Goal: Information Seeking & Learning: Check status

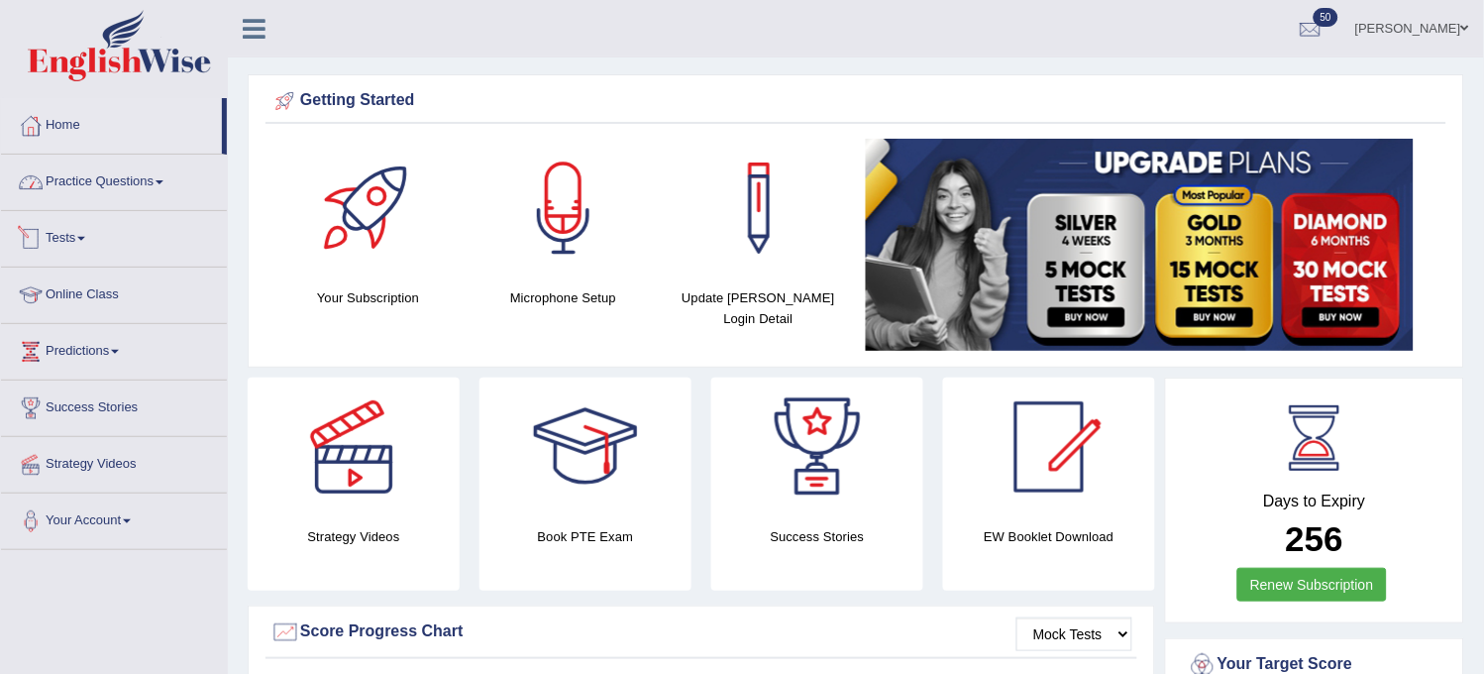
click at [57, 232] on link "Tests" at bounding box center [114, 236] width 226 height 50
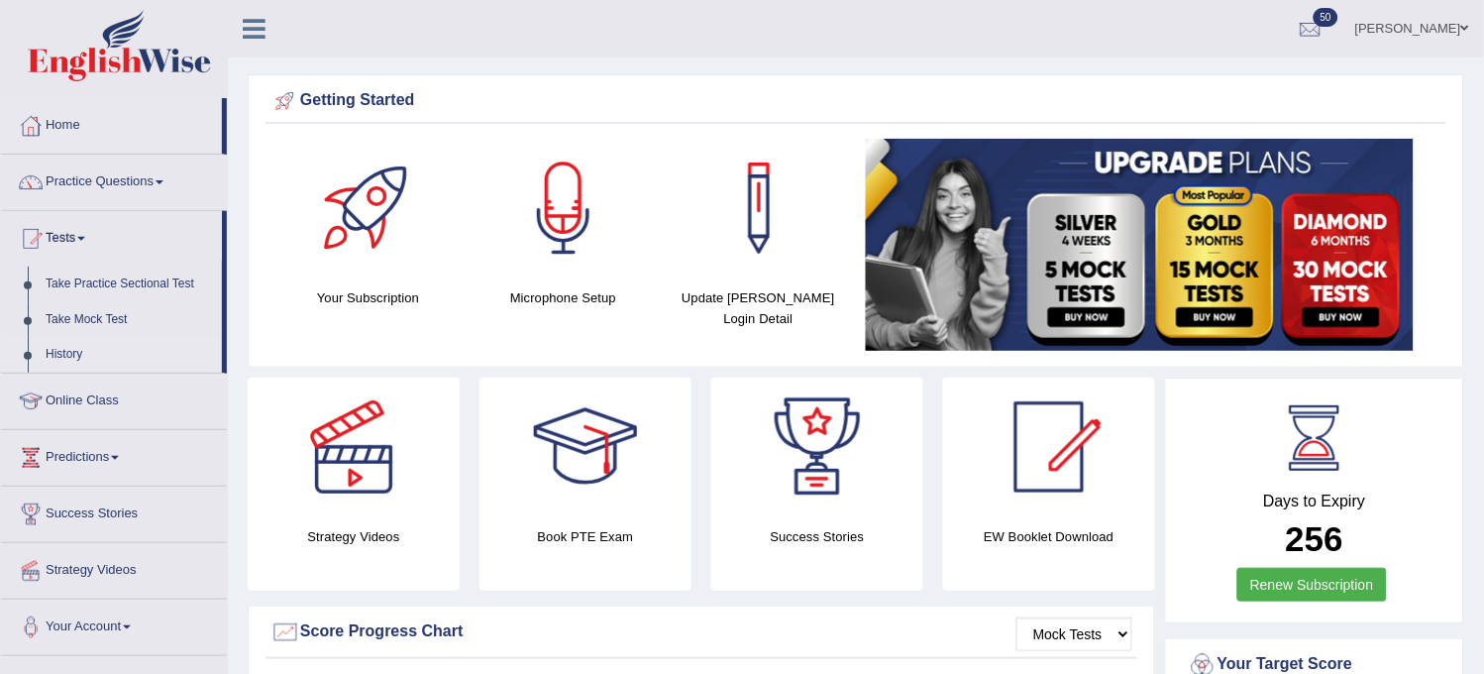
click at [56, 352] on link "History" at bounding box center [129, 355] width 185 height 36
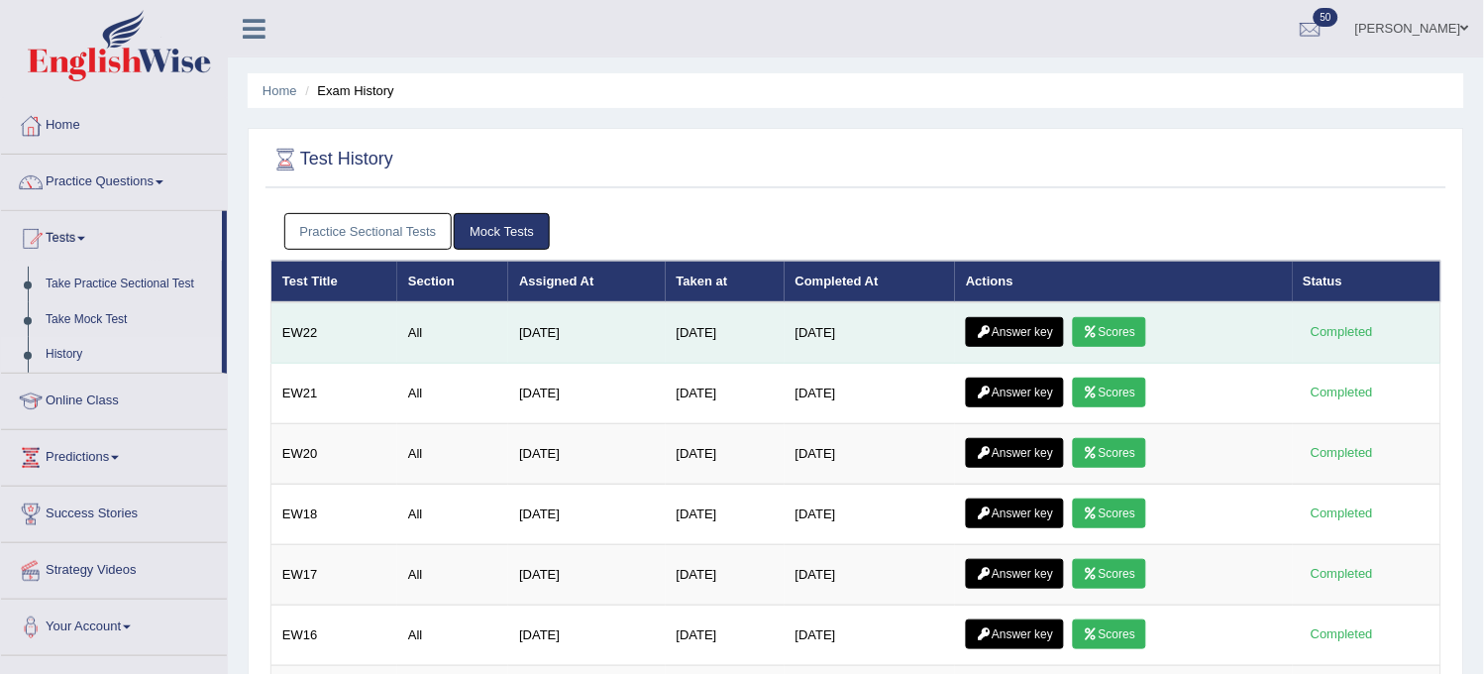
click at [1132, 341] on link "Scores" at bounding box center [1109, 332] width 73 height 30
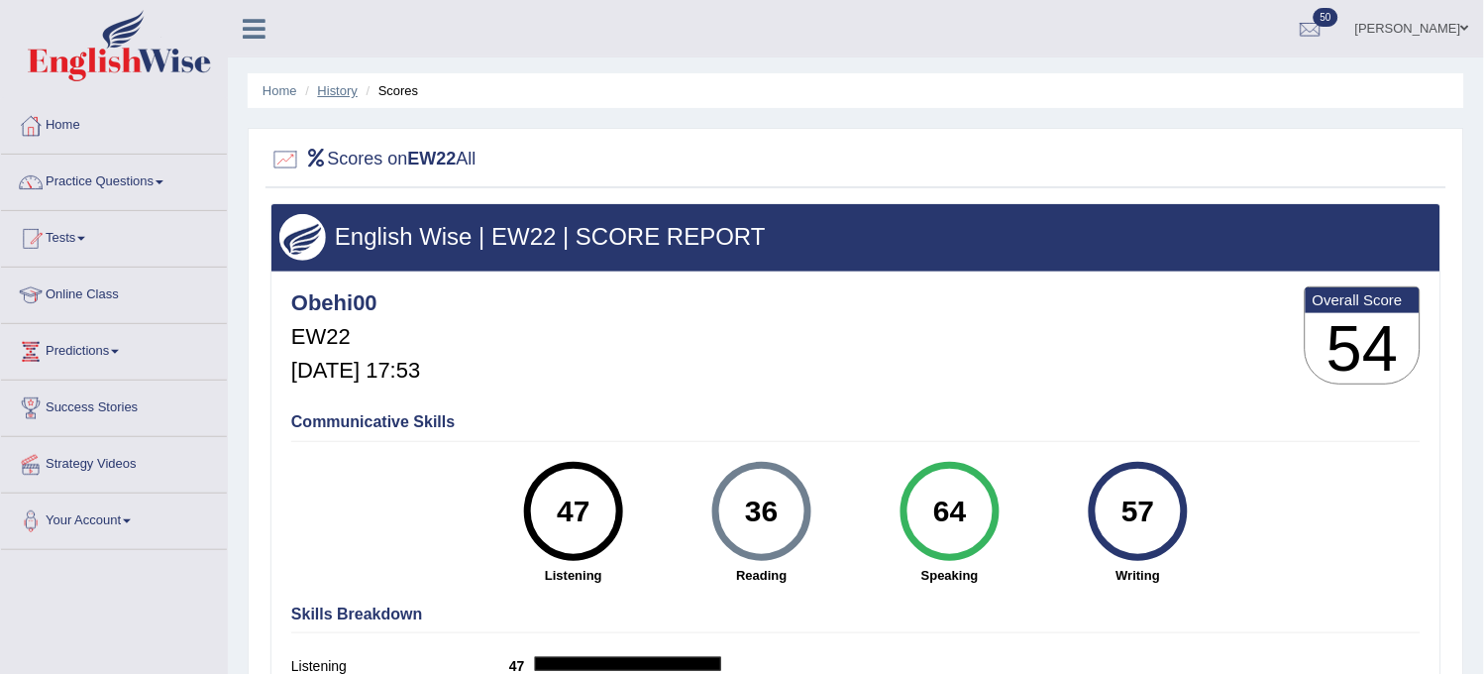
click at [332, 93] on link "History" at bounding box center [338, 90] width 40 height 15
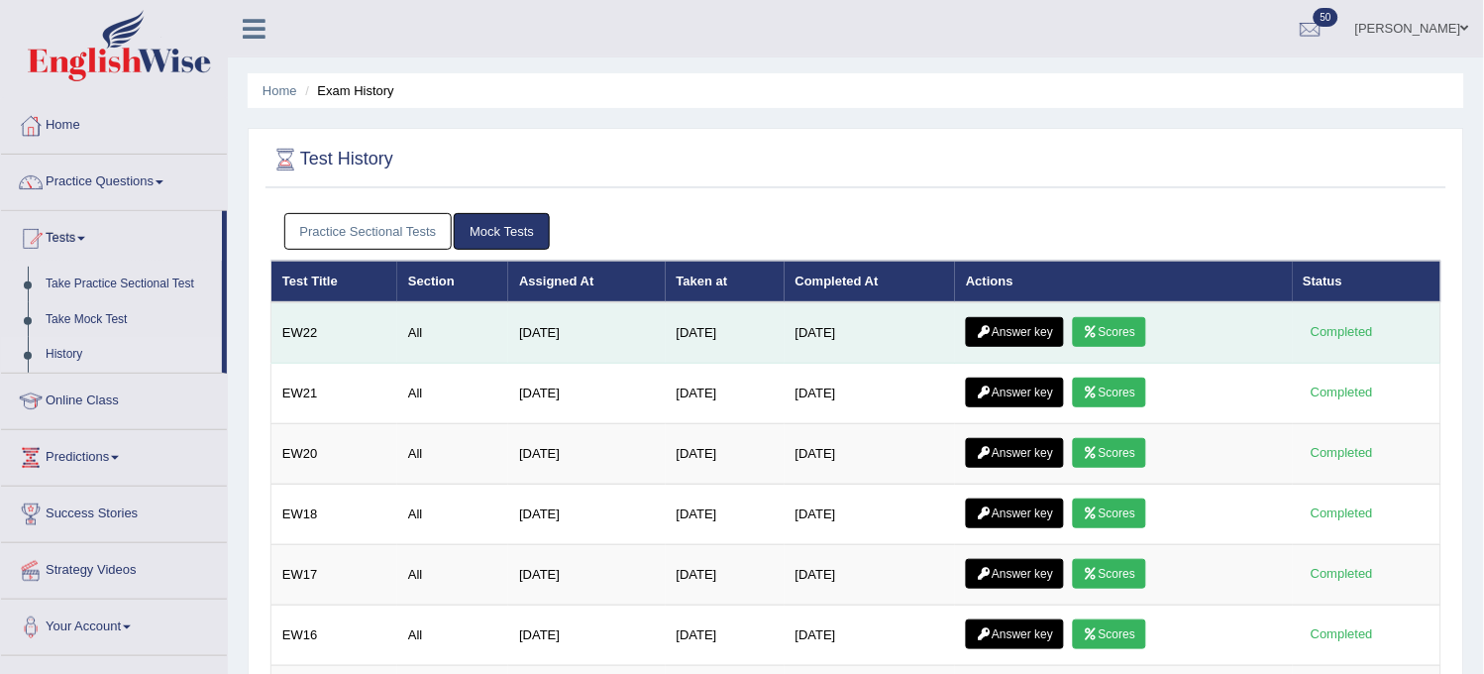
click at [988, 332] on icon at bounding box center [984, 332] width 15 height 12
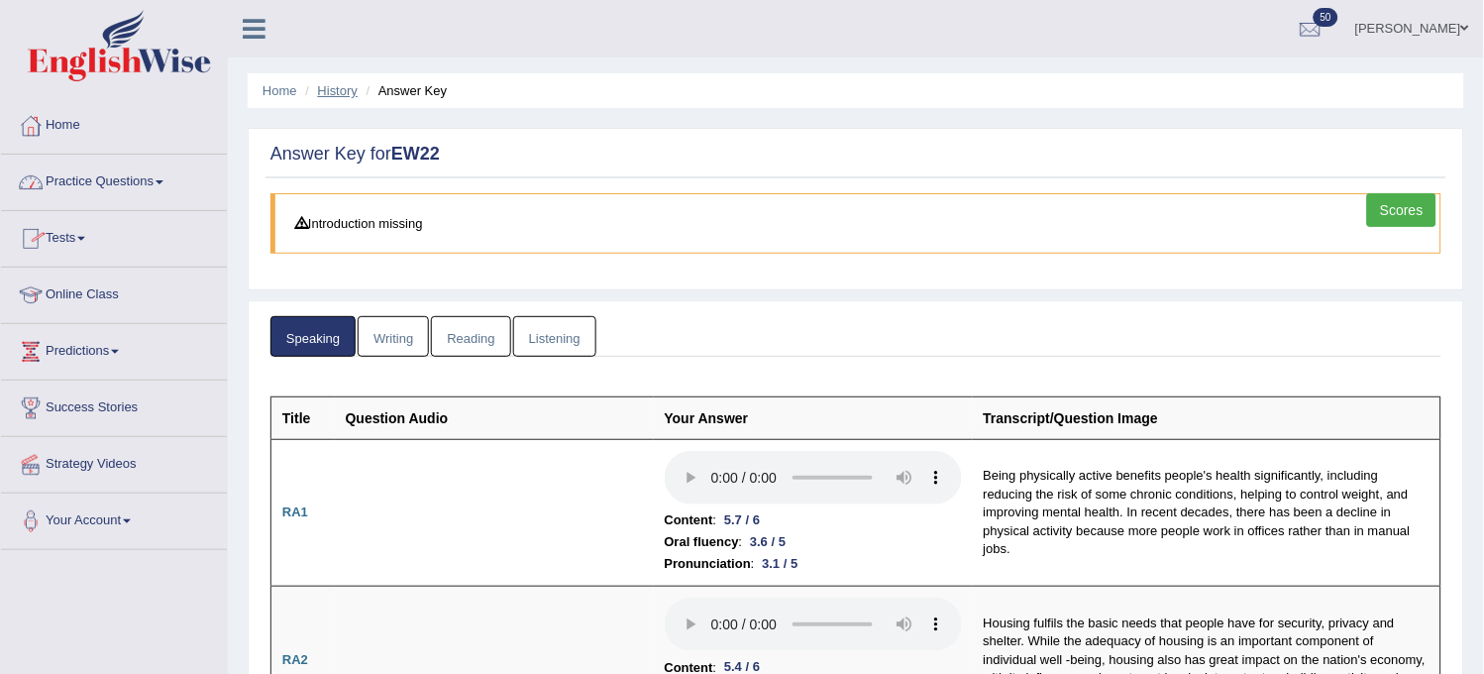
click at [339, 83] on link "History" at bounding box center [338, 90] width 40 height 15
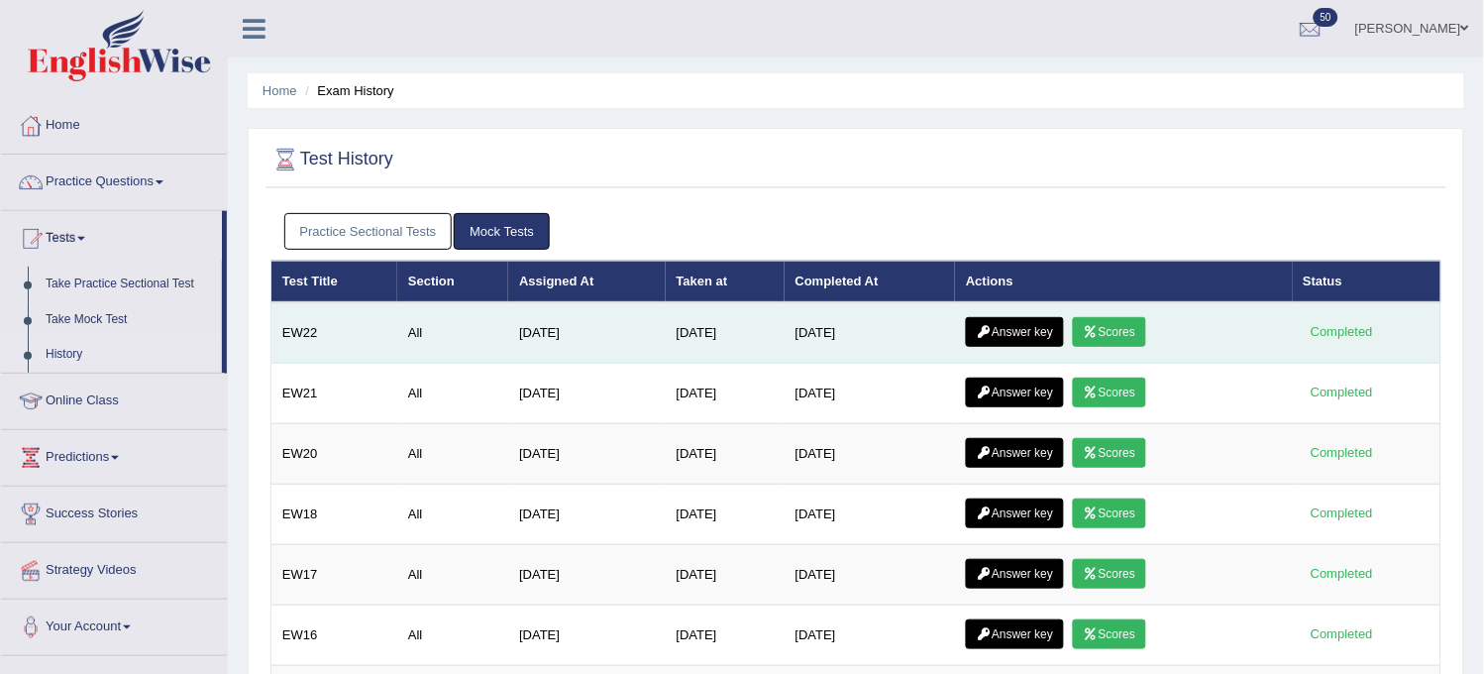
click at [1014, 327] on link "Answer key" at bounding box center [1015, 332] width 98 height 30
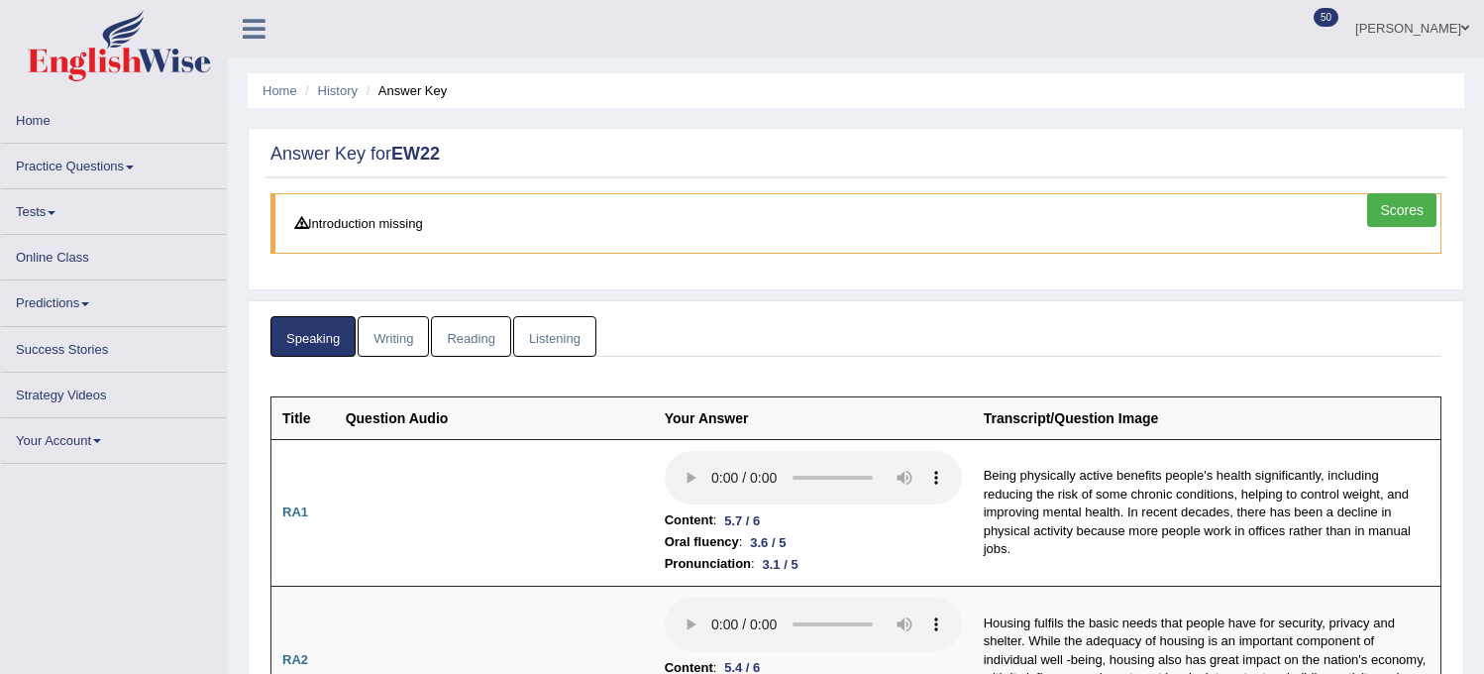
click at [477, 344] on link "Reading" at bounding box center [470, 336] width 79 height 41
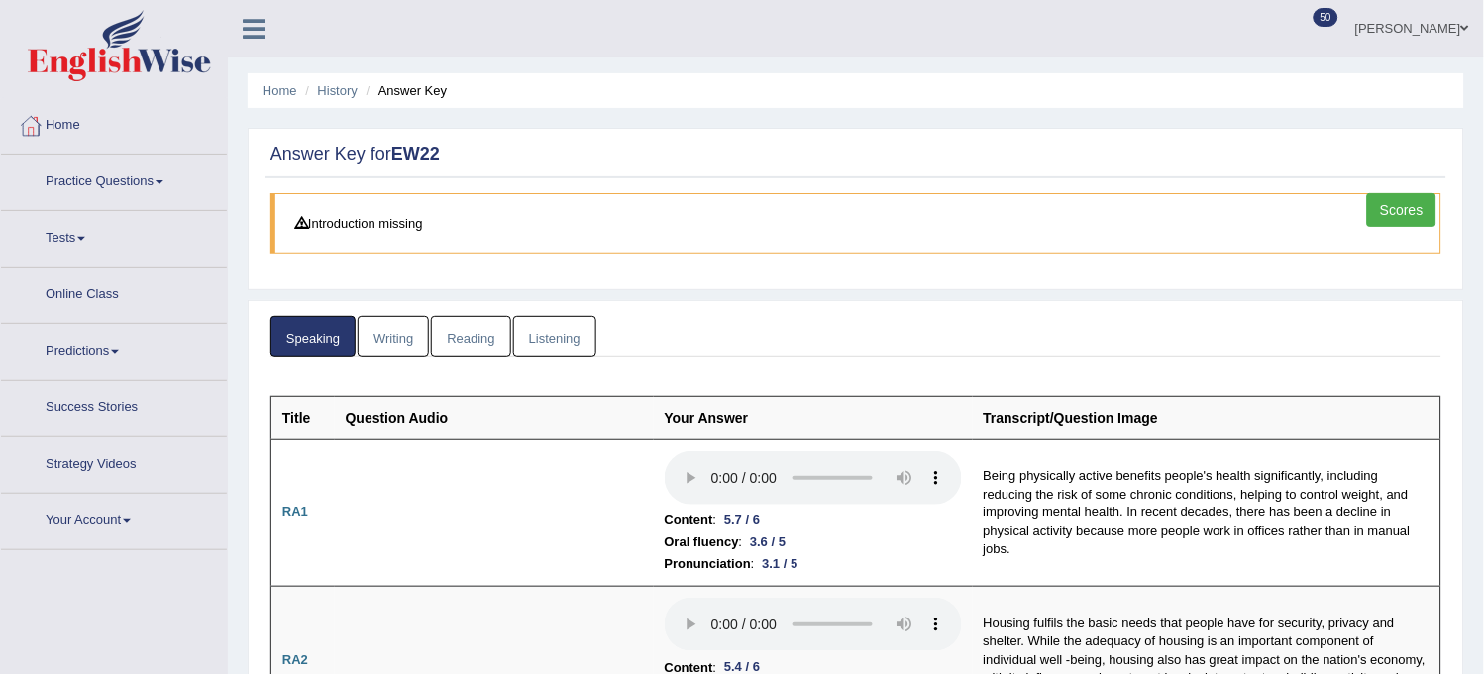
click at [477, 344] on link "Reading" at bounding box center [470, 336] width 79 height 41
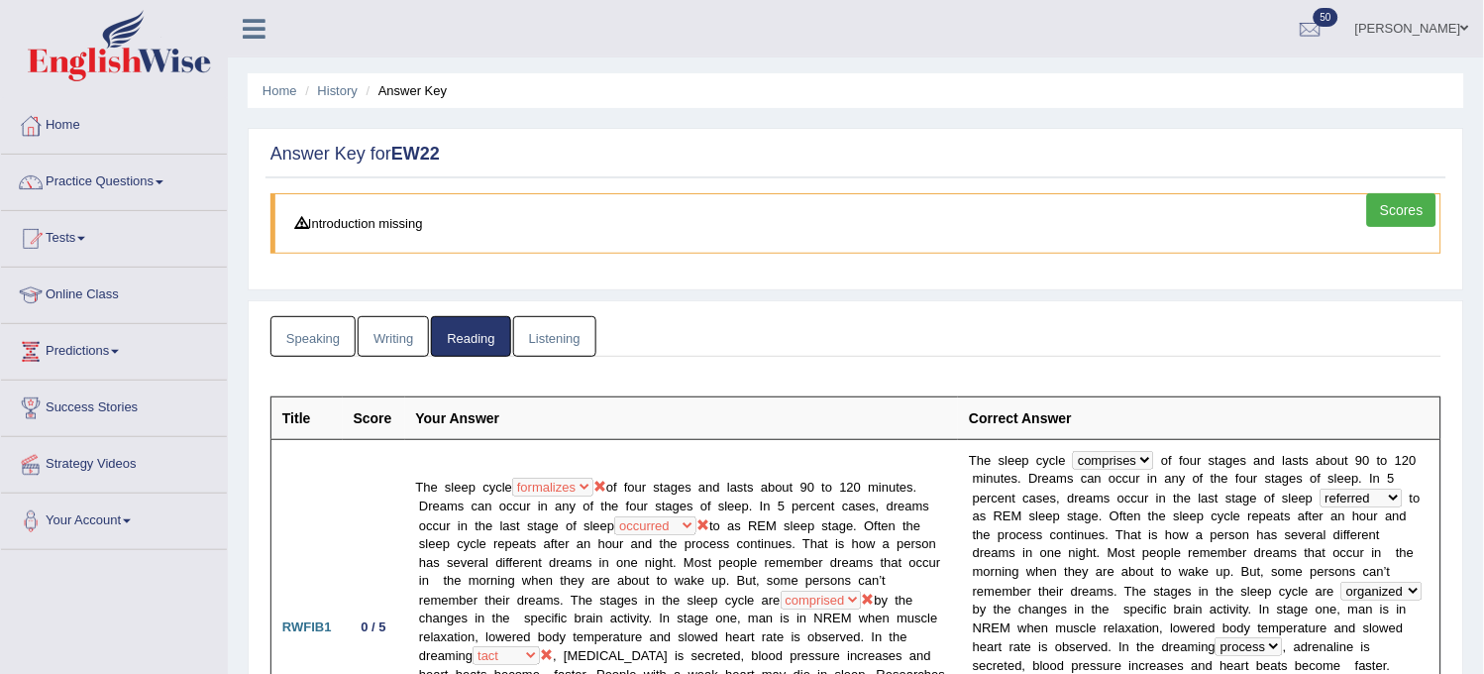
click at [560, 325] on link "Listening" at bounding box center [554, 336] width 83 height 41
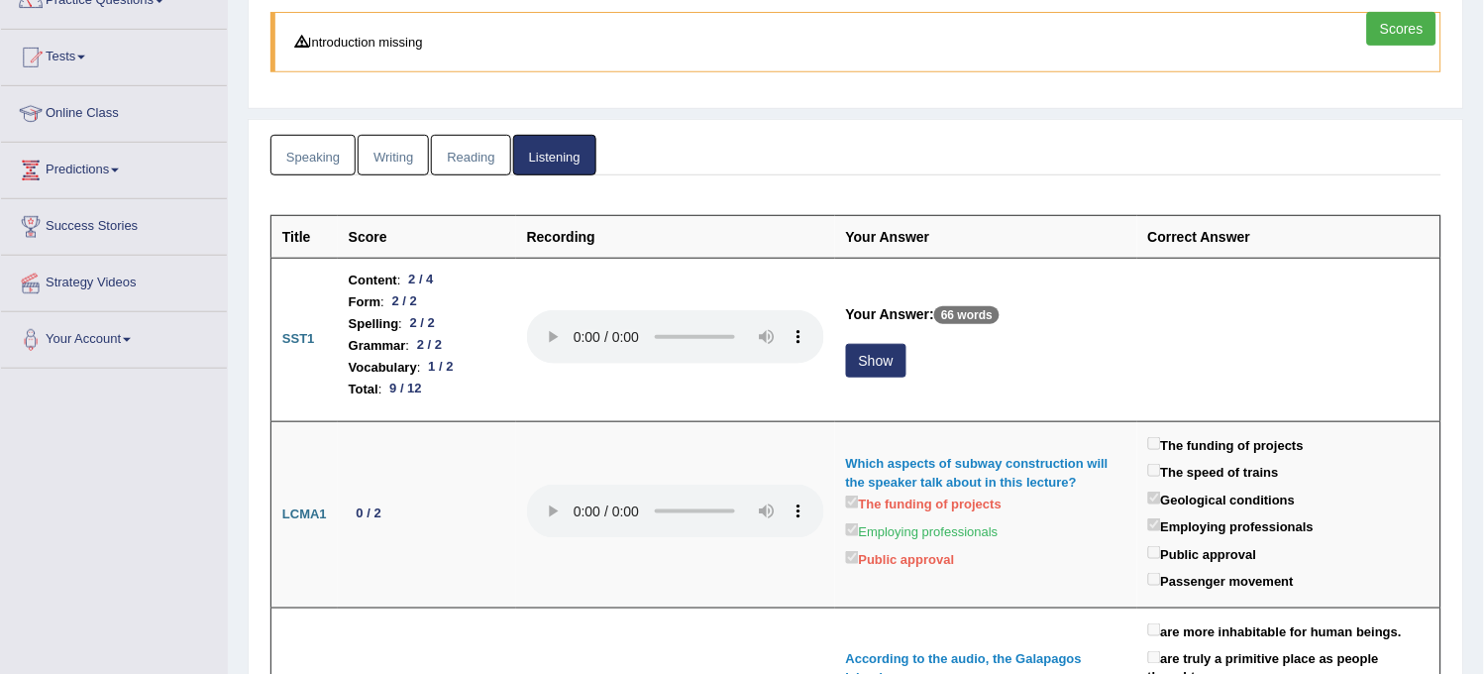
scroll to position [220, 0]
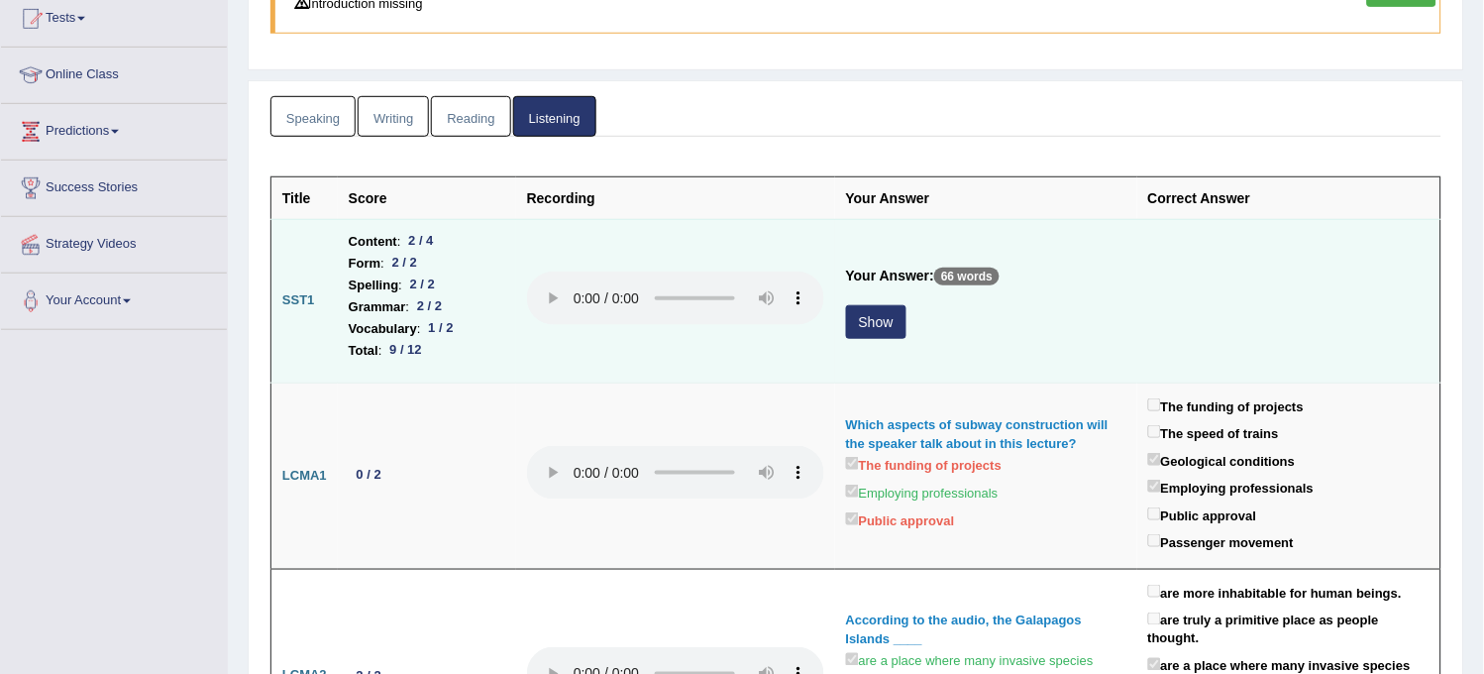
click at [863, 317] on button "Show" at bounding box center [876, 322] width 60 height 34
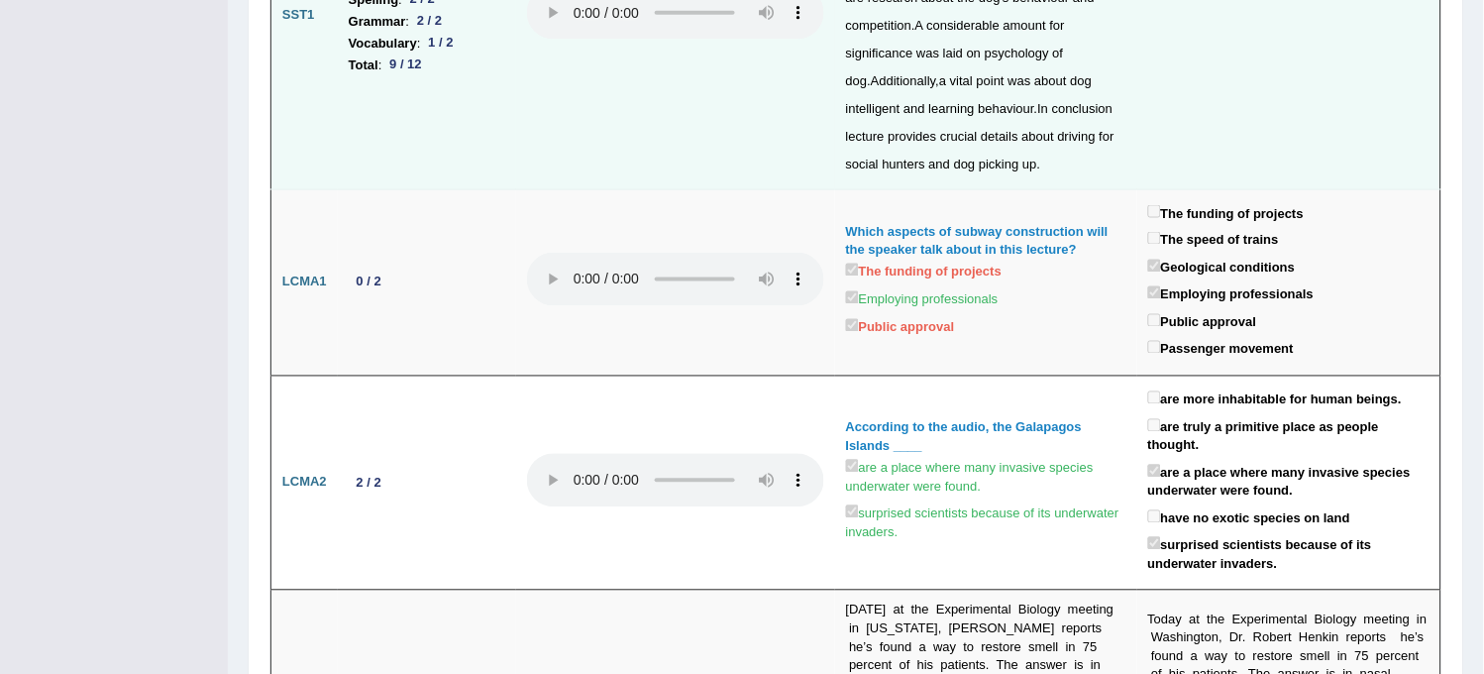
scroll to position [0, 0]
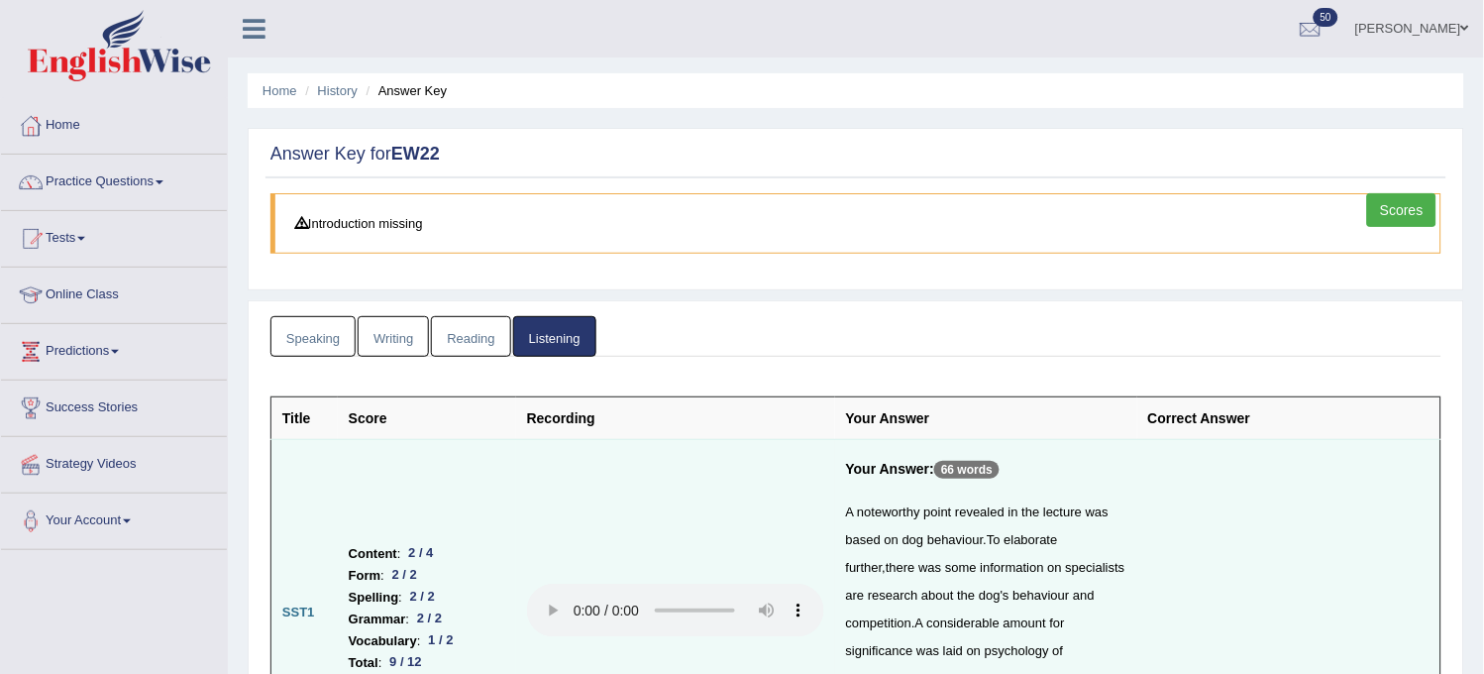
click at [1401, 221] on link "Scores" at bounding box center [1401, 210] width 69 height 34
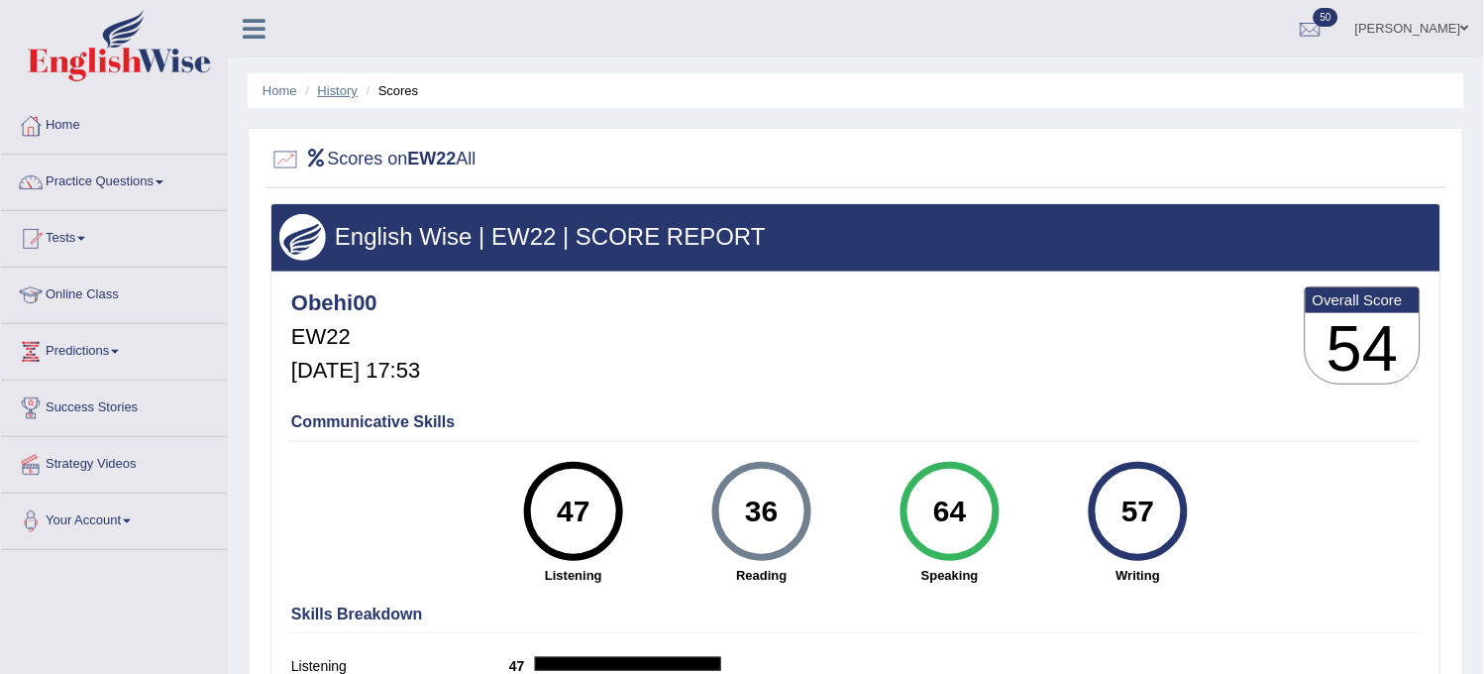
click at [323, 83] on link "History" at bounding box center [338, 90] width 40 height 15
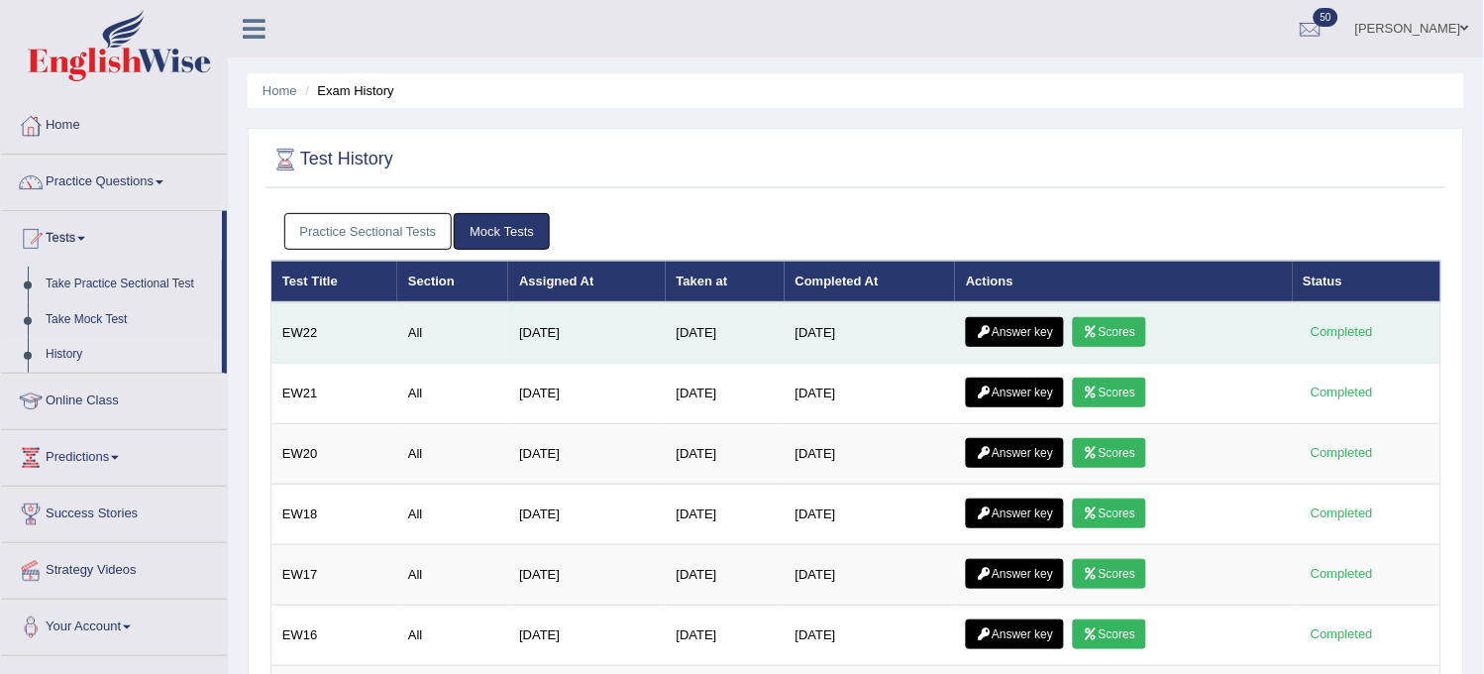
click at [992, 335] on icon at bounding box center [984, 332] width 15 height 12
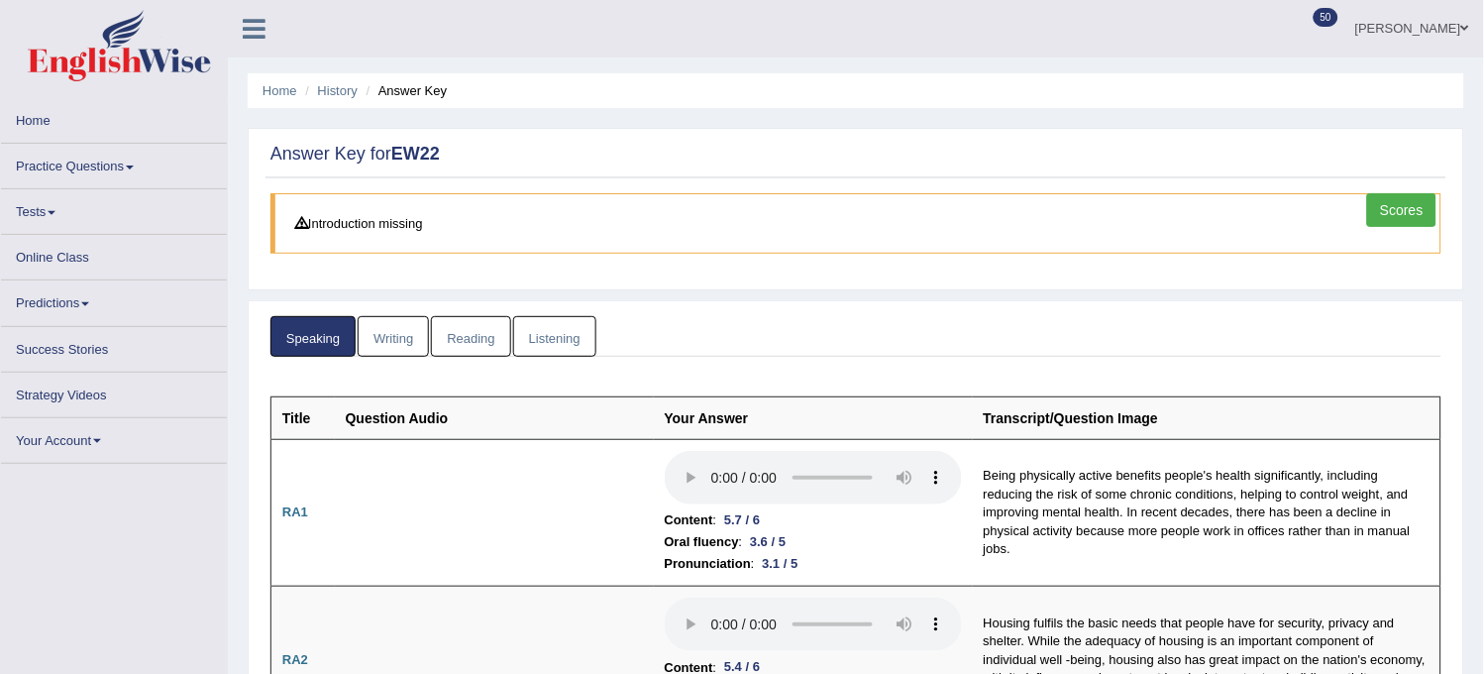
click at [402, 319] on link "Writing" at bounding box center [393, 336] width 71 height 41
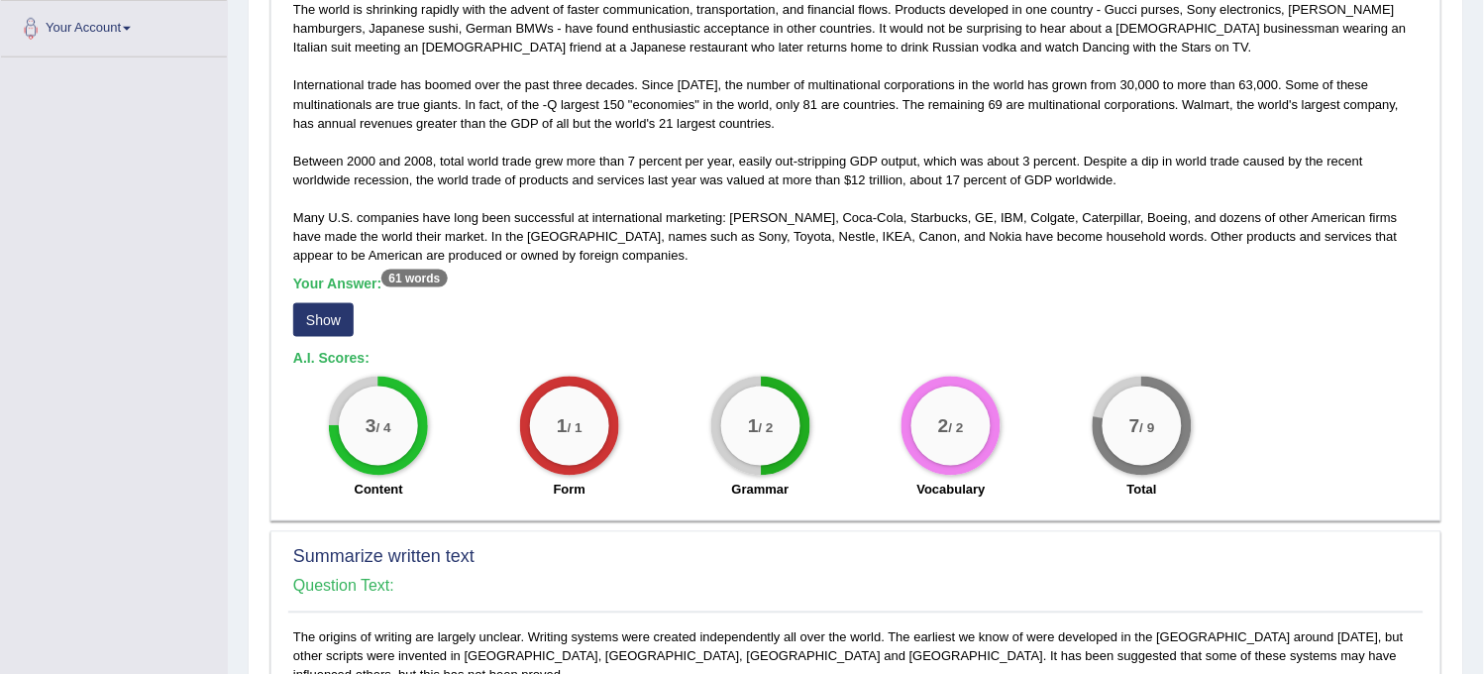
scroll to position [770, 0]
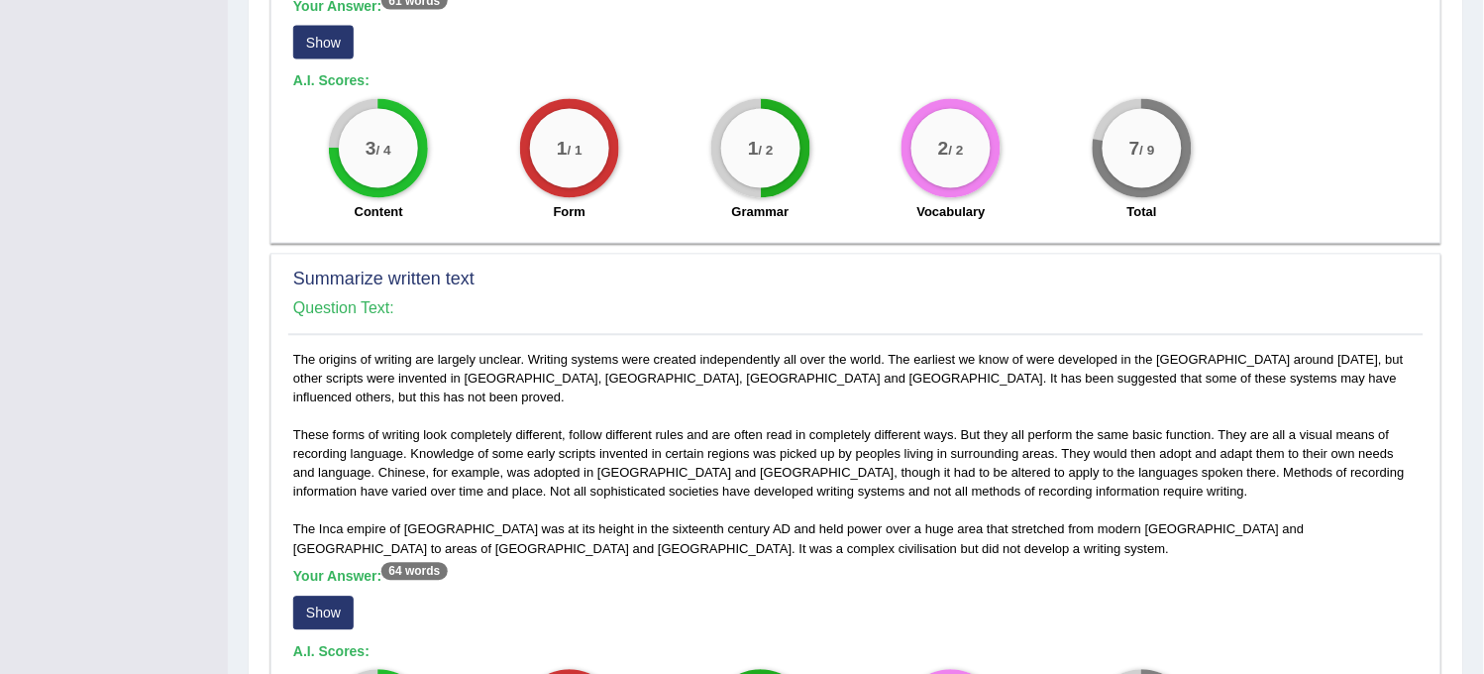
click at [305, 40] on button "Show" at bounding box center [323, 43] width 60 height 34
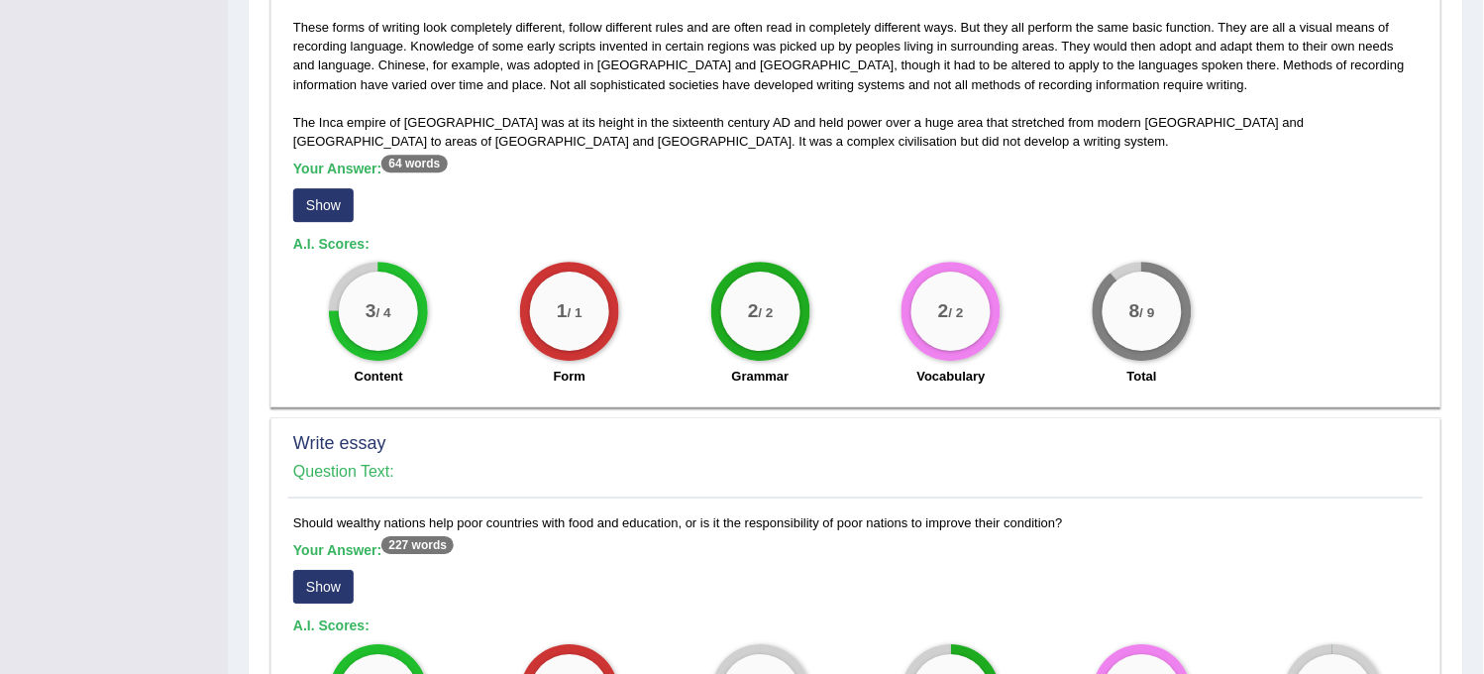
scroll to position [1210, 0]
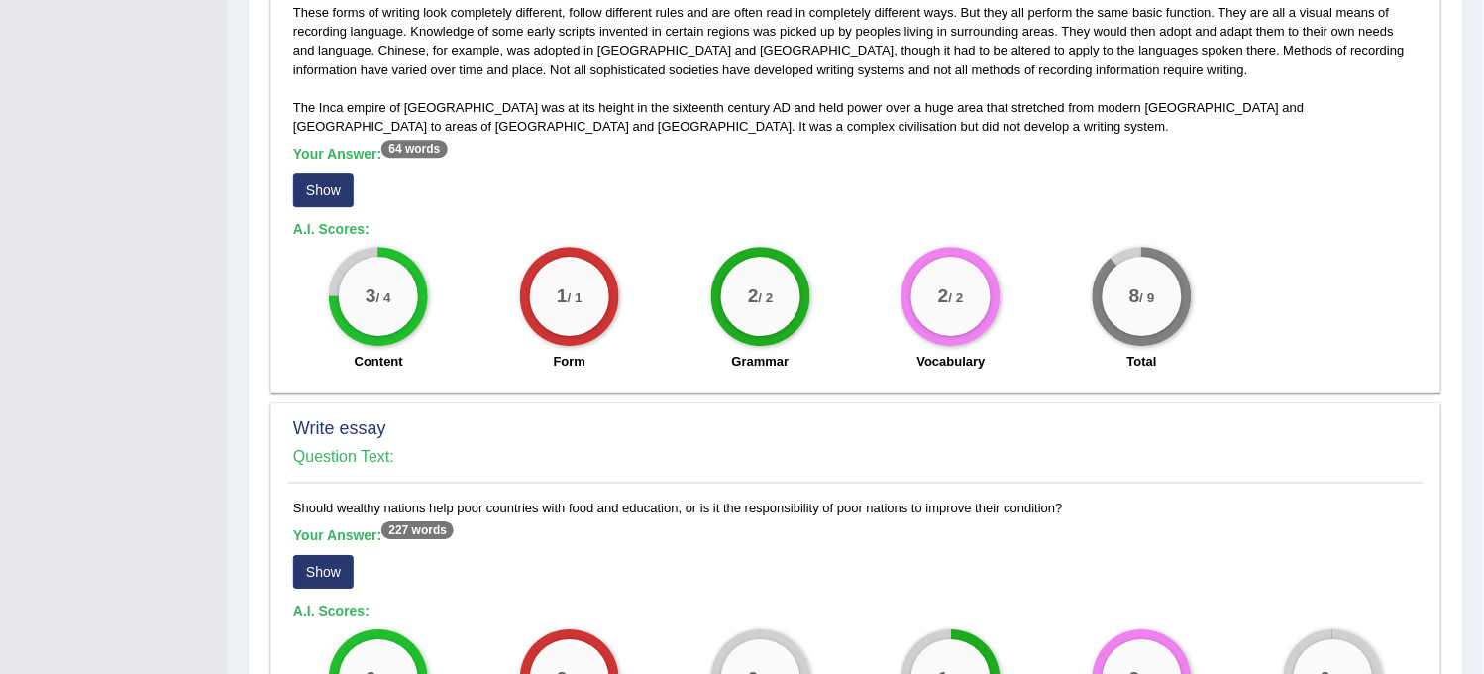
click at [332, 173] on button "Show" at bounding box center [323, 190] width 60 height 34
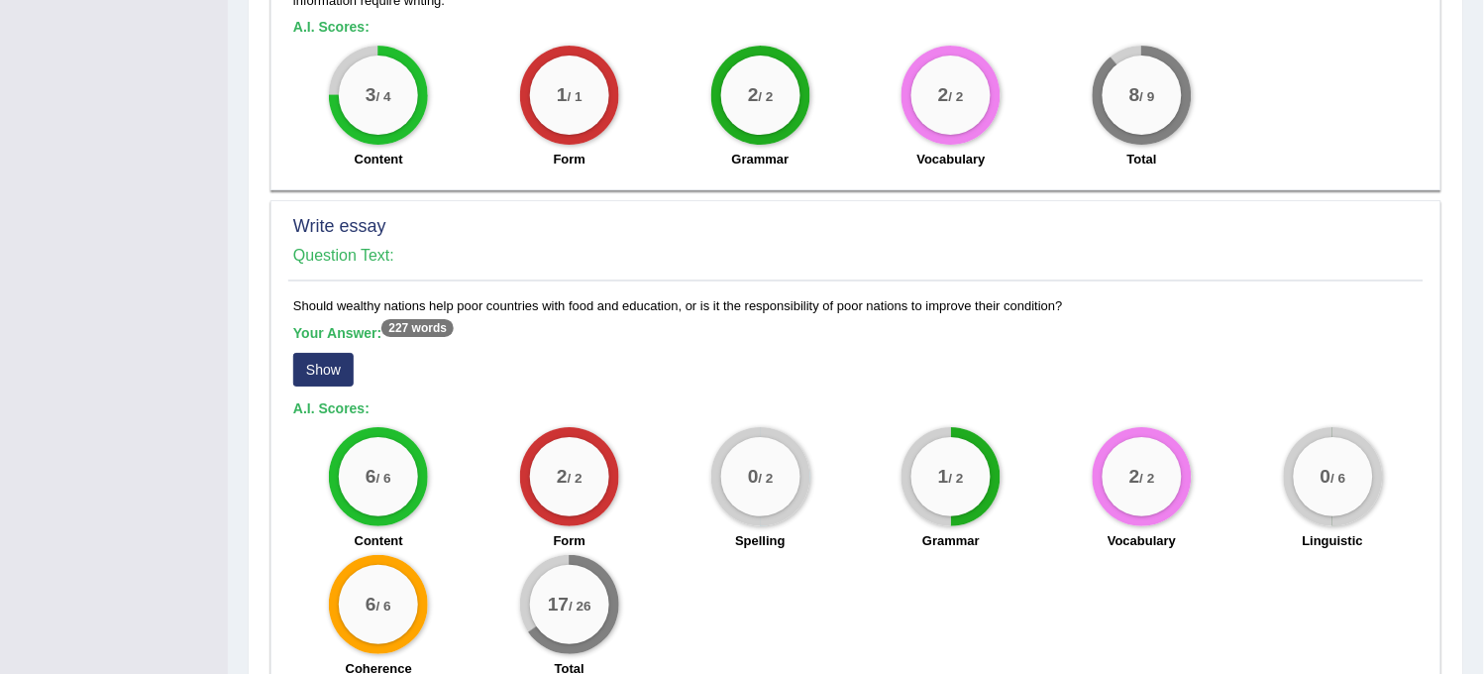
scroll to position [1523, 0]
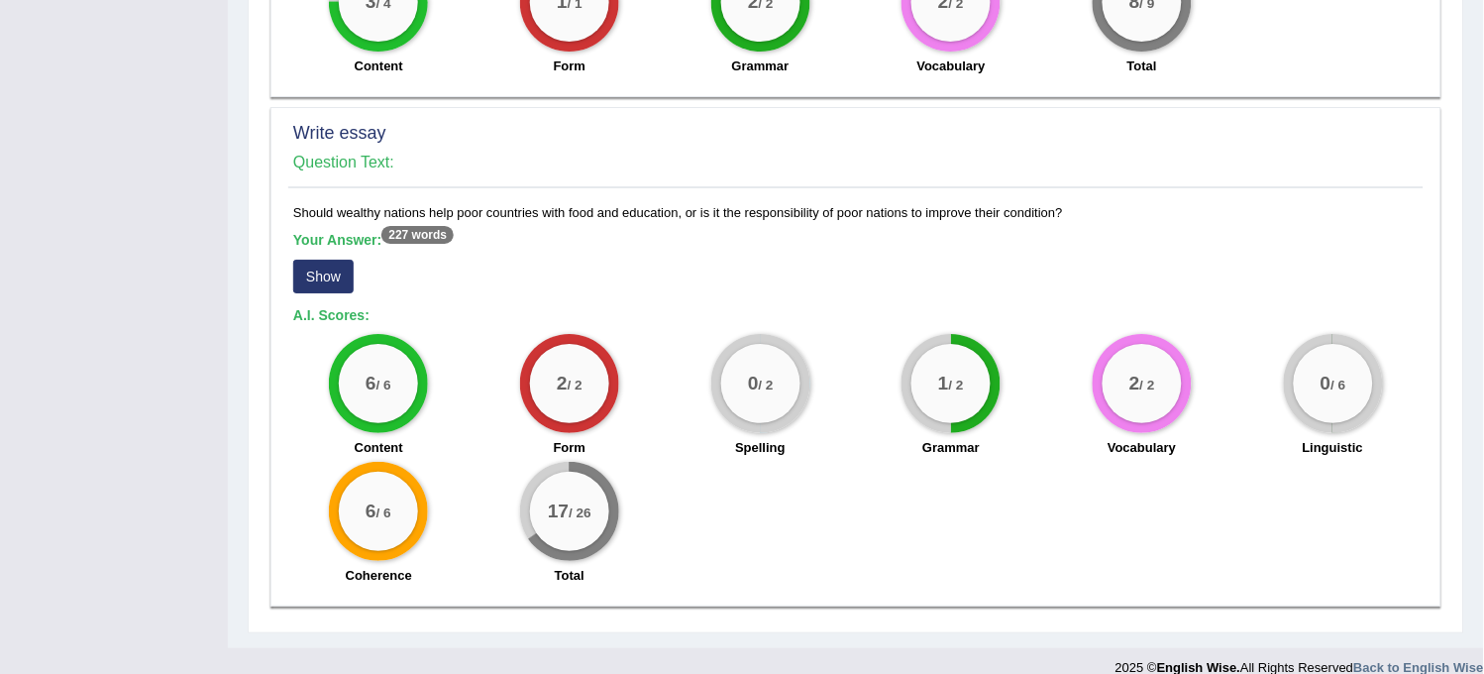
click at [315, 260] on button "Show" at bounding box center [323, 277] width 60 height 34
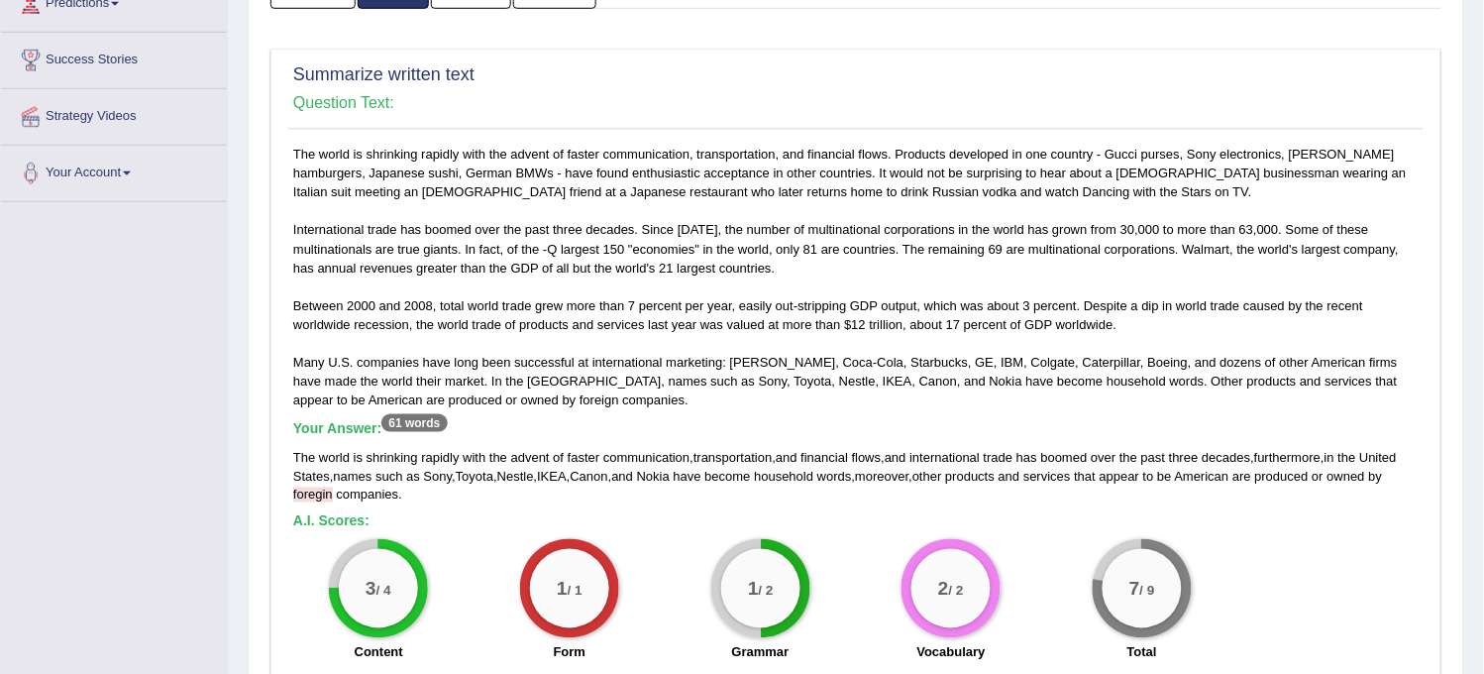
scroll to position [0, 0]
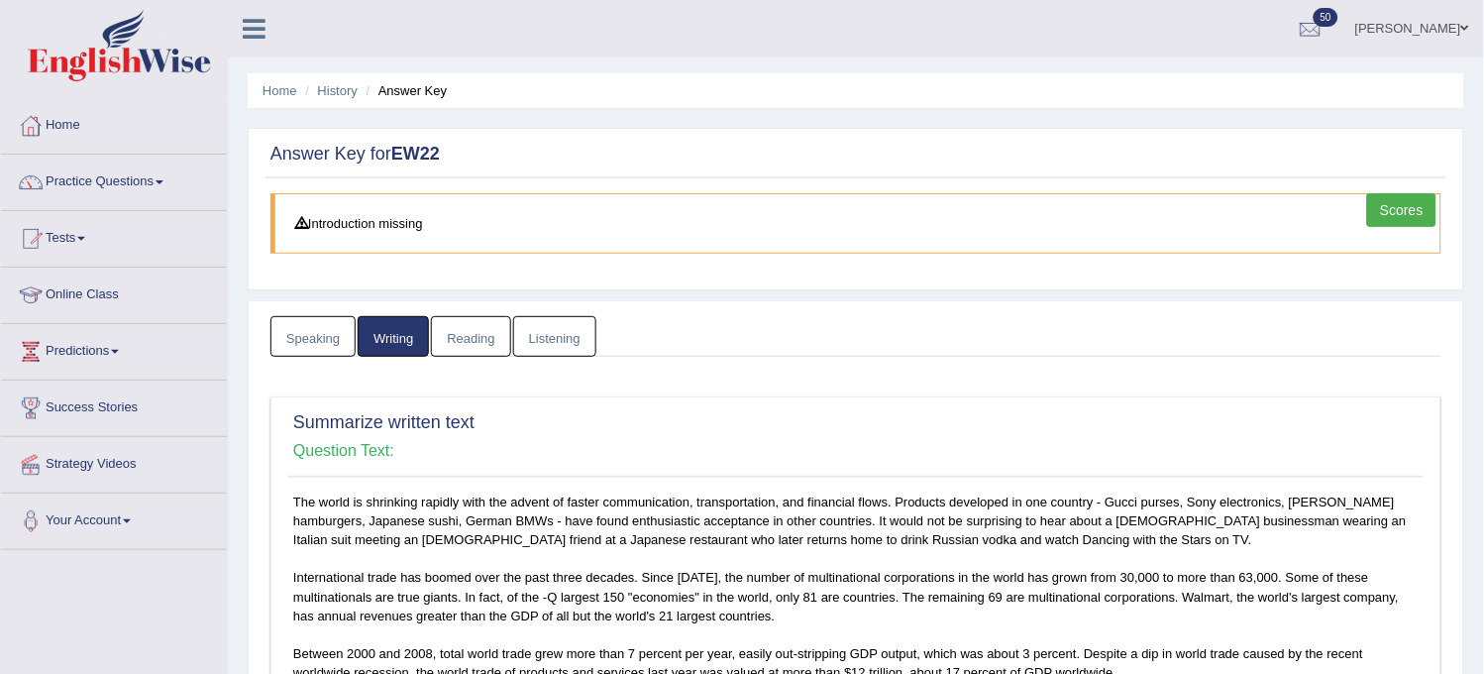
click at [290, 351] on link "Speaking" at bounding box center [312, 336] width 85 height 41
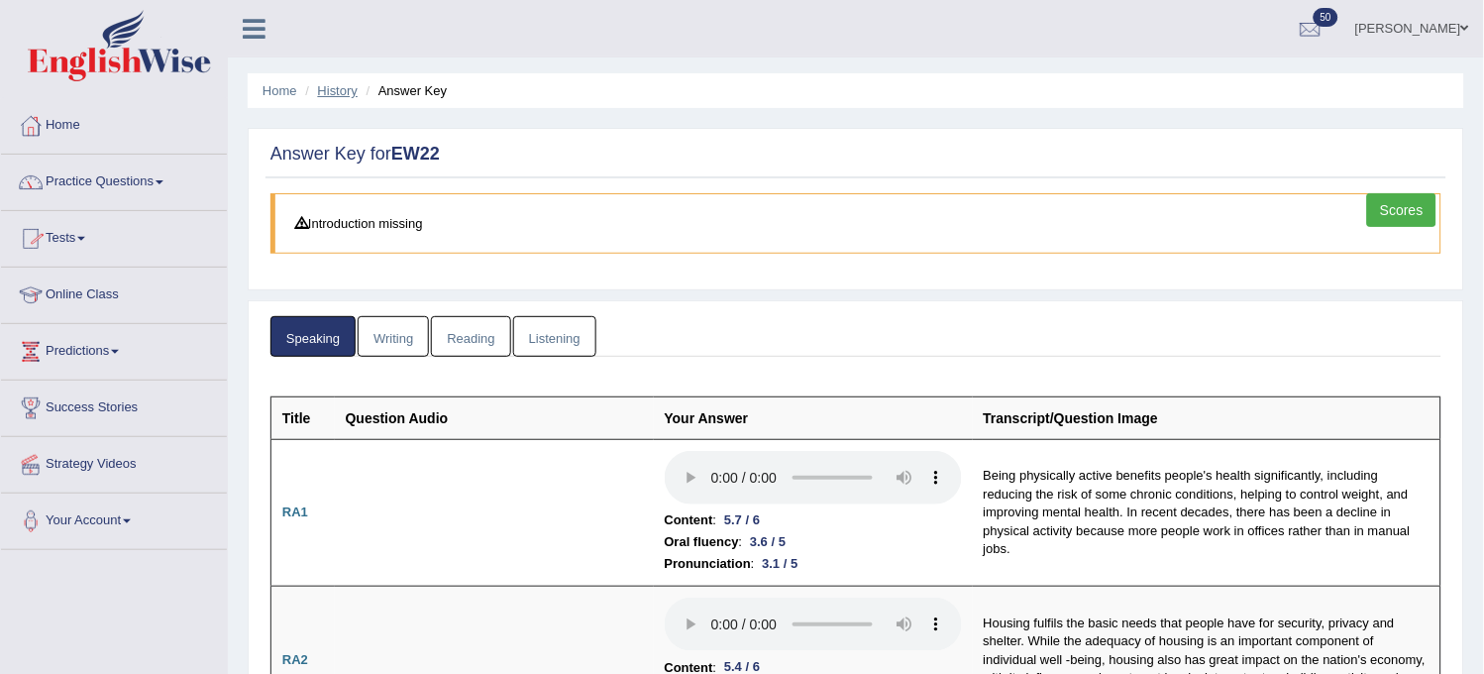
click at [341, 91] on link "History" at bounding box center [338, 90] width 40 height 15
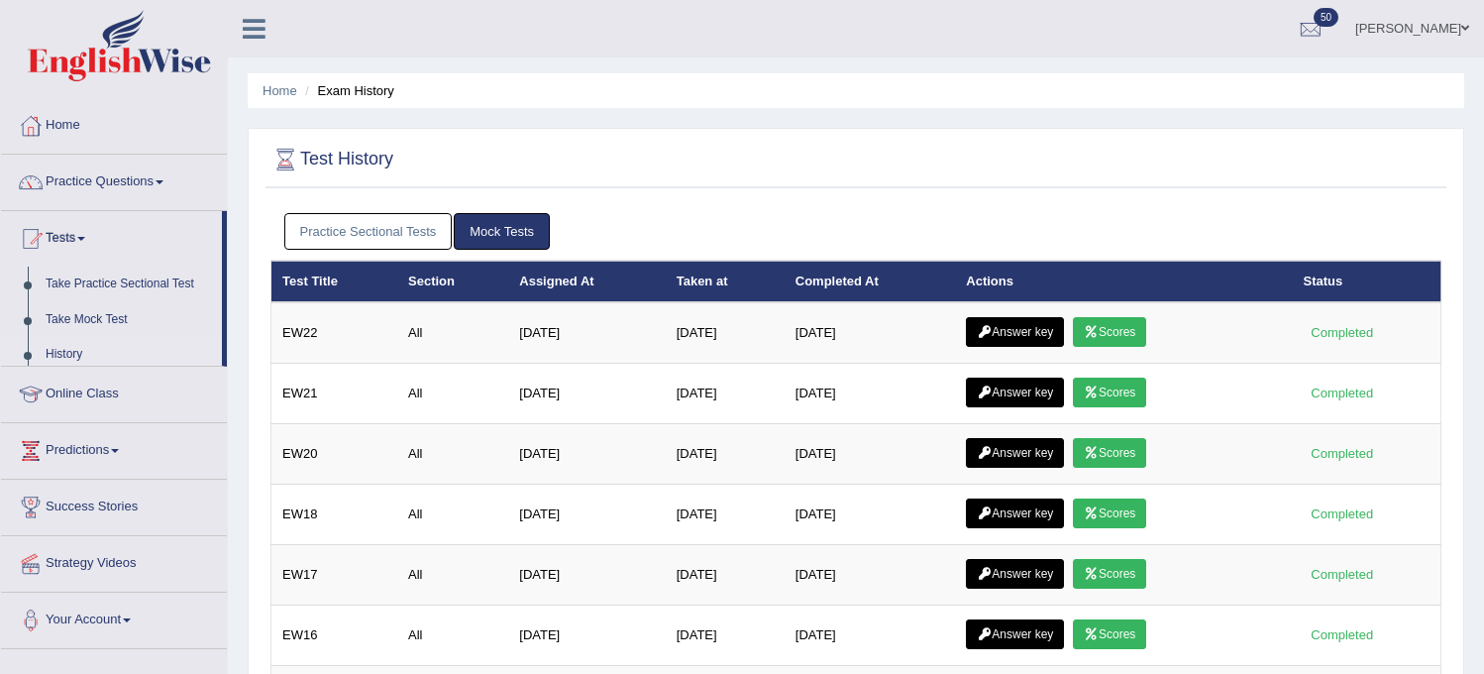
click at [166, 173] on link "Practice Questions" at bounding box center [114, 180] width 226 height 50
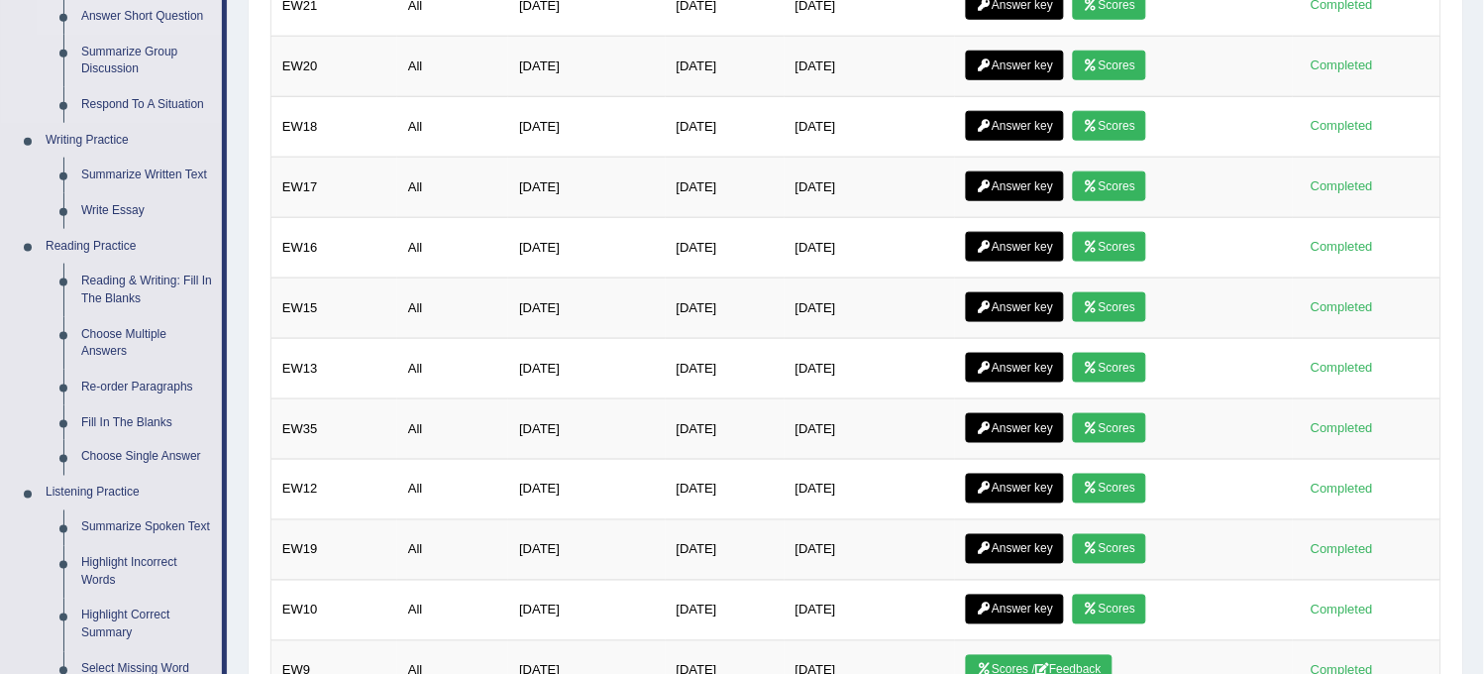
scroll to position [440, 0]
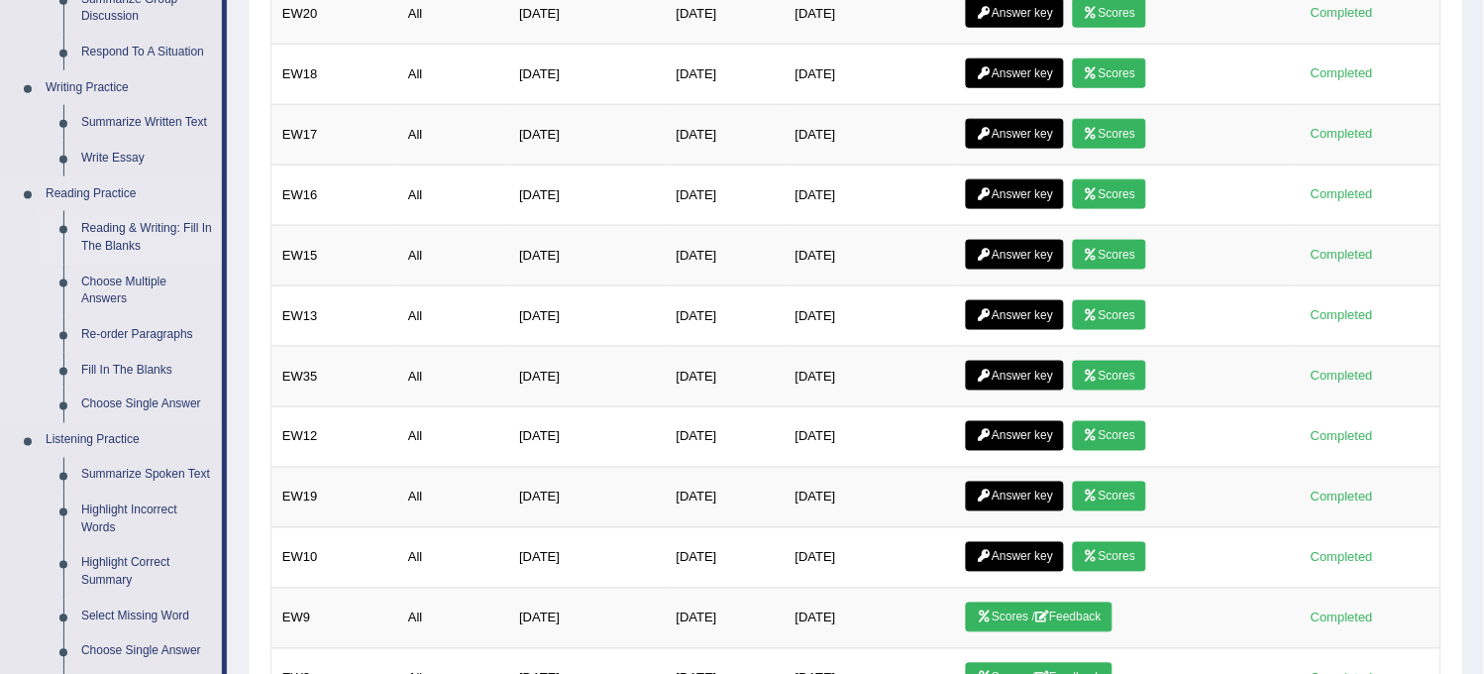
click at [94, 246] on link "Reading & Writing: Fill In The Blanks" at bounding box center [147, 237] width 150 height 52
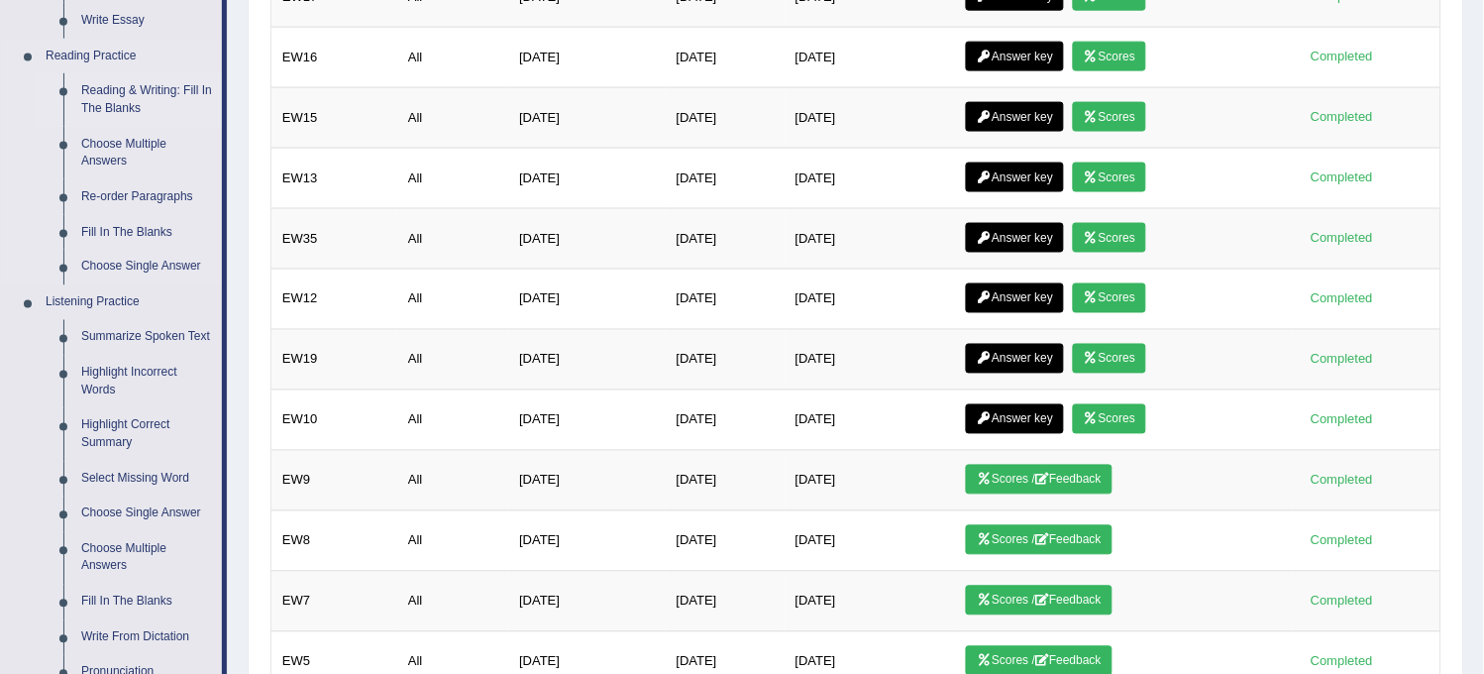
scroll to position [1081, 0]
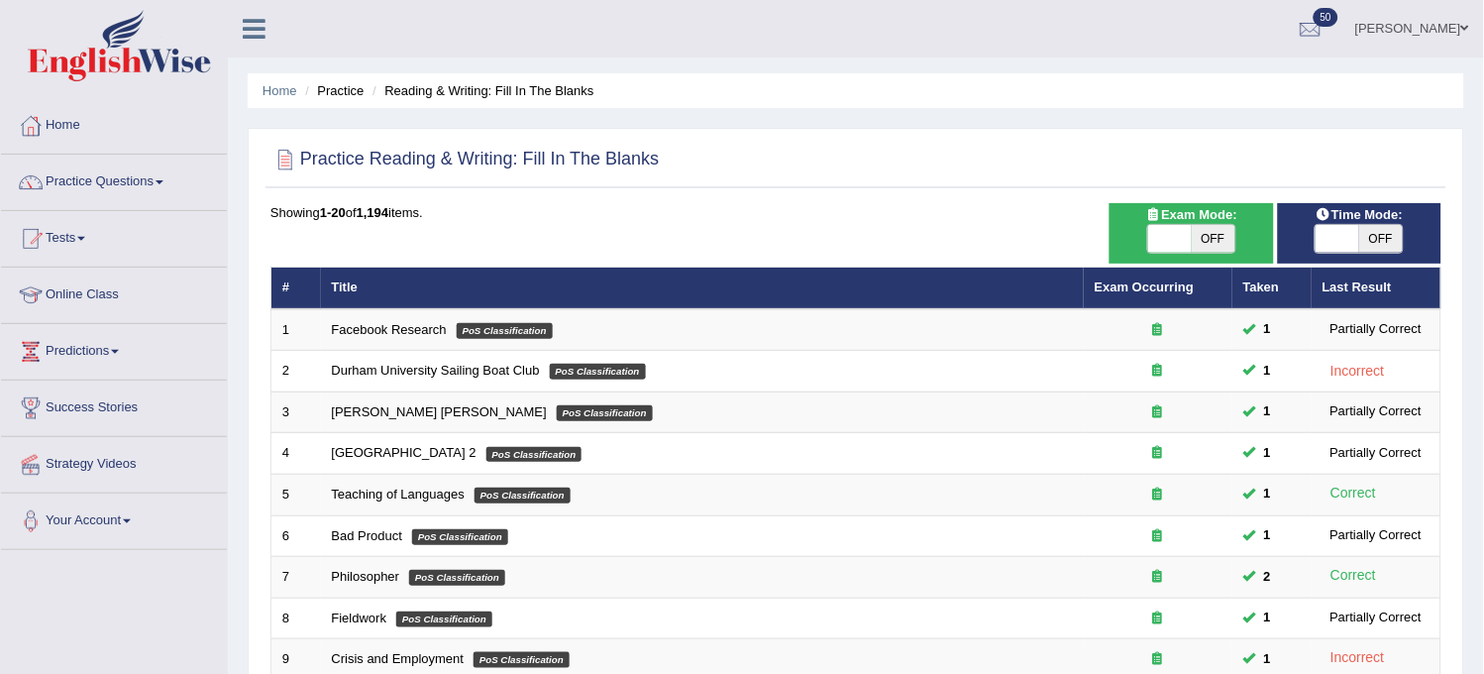
drag, startPoint x: 0, startPoint y: 0, endPoint x: 94, endPoint y: 246, distance: 263.1
click at [94, 246] on link "Tests" at bounding box center [114, 236] width 226 height 50
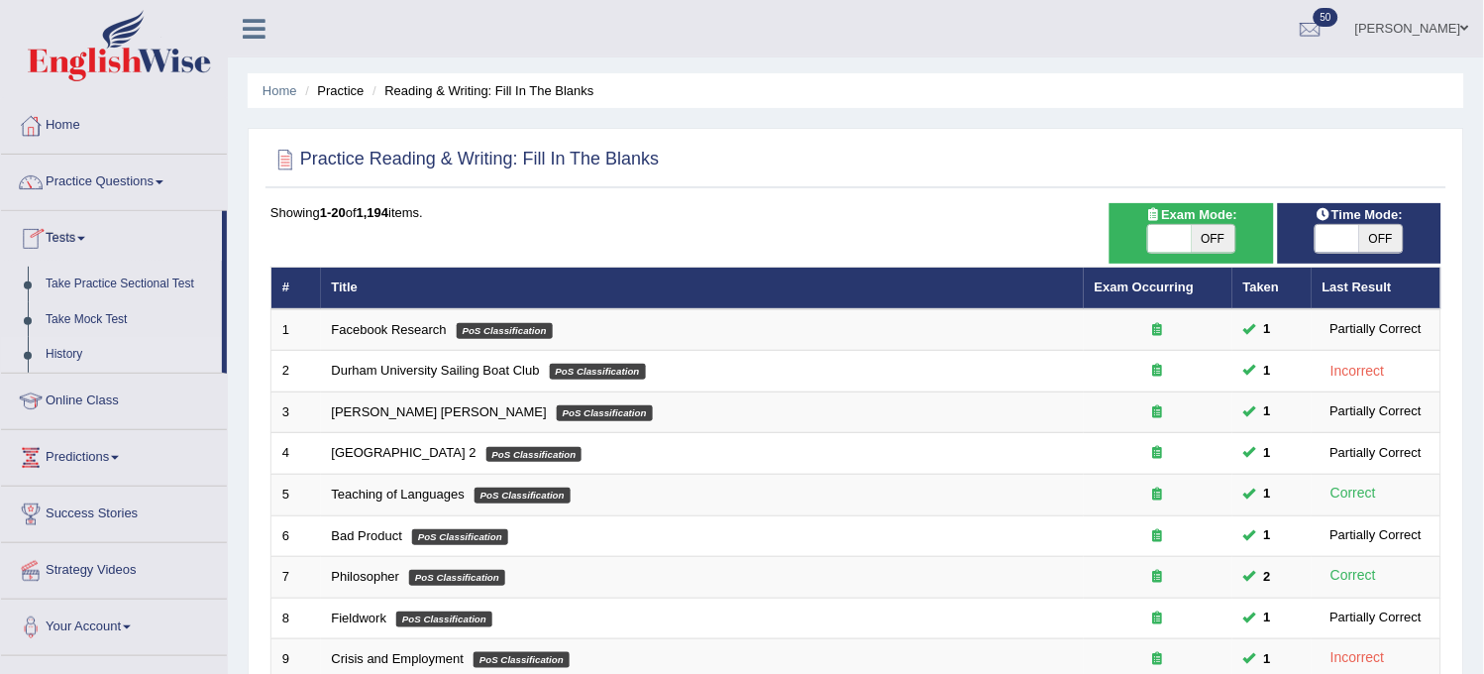
click at [76, 343] on link "History" at bounding box center [129, 355] width 185 height 36
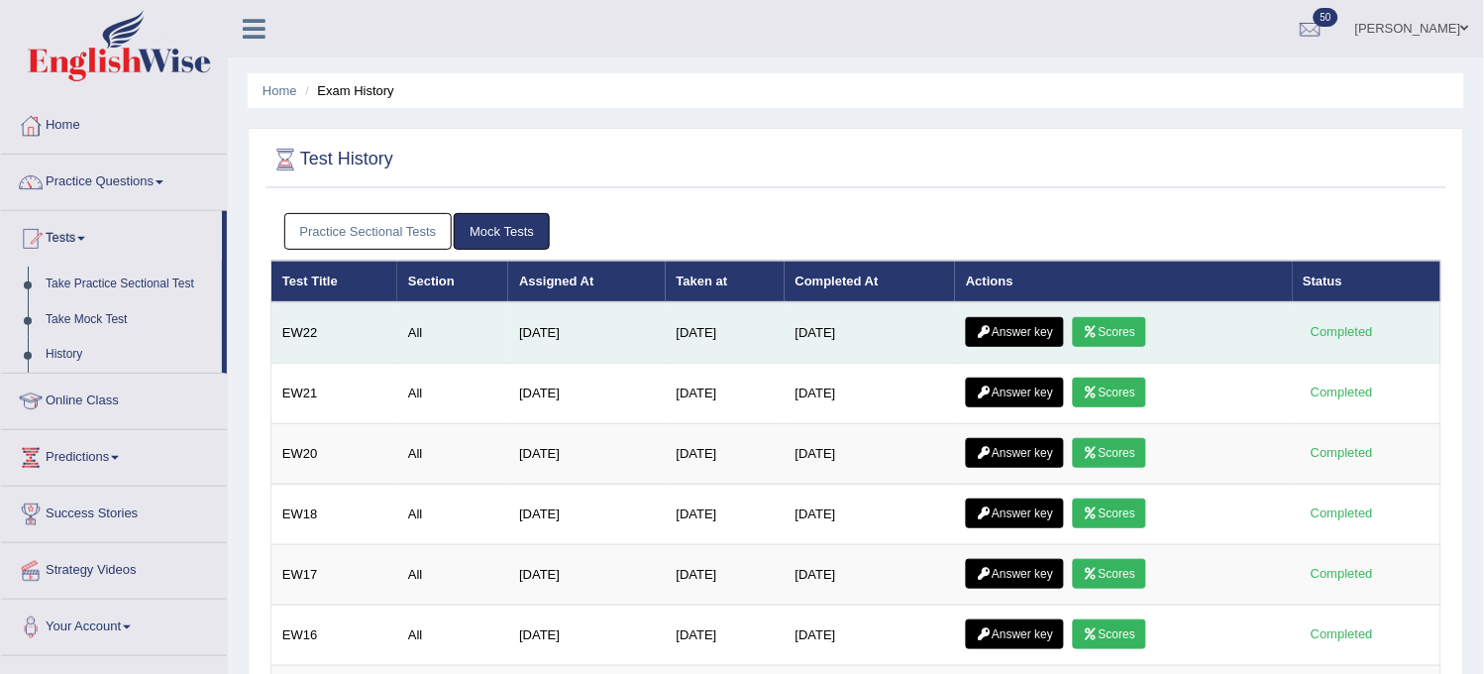
click at [1131, 325] on link "Scores" at bounding box center [1109, 332] width 73 height 30
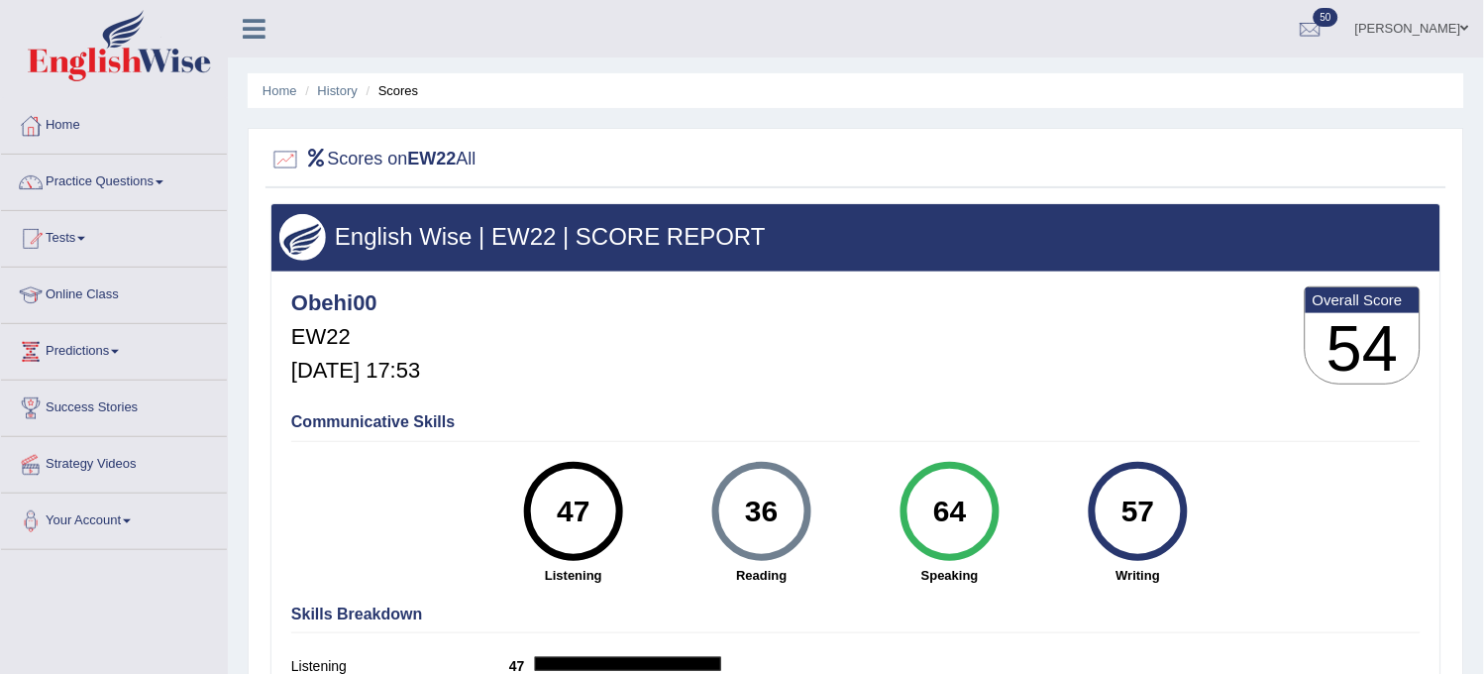
drag, startPoint x: 965, startPoint y: 500, endPoint x: 532, endPoint y: 284, distance: 483.7
click at [532, 281] on div "Obehi00 EW22 Oct 3, 2025, 17:53 Overall Score 54 Communicative Skills 47 Listen…" at bounding box center [855, 276] width 1169 height 10
click at [434, 236] on h3 "English Wise | EW22 | SCORE REPORT" at bounding box center [855, 237] width 1153 height 26
click at [343, 92] on link "History" at bounding box center [338, 90] width 40 height 15
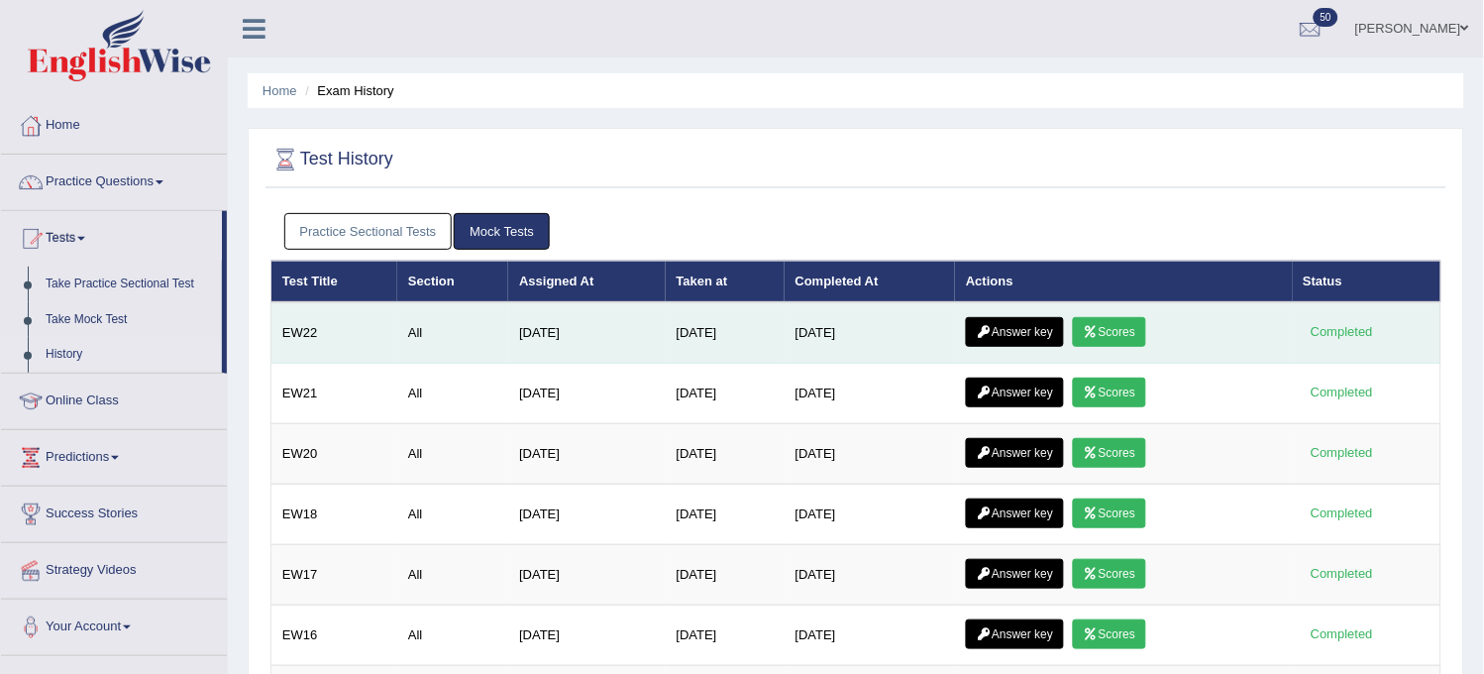
click at [1011, 328] on link "Answer key" at bounding box center [1015, 332] width 98 height 30
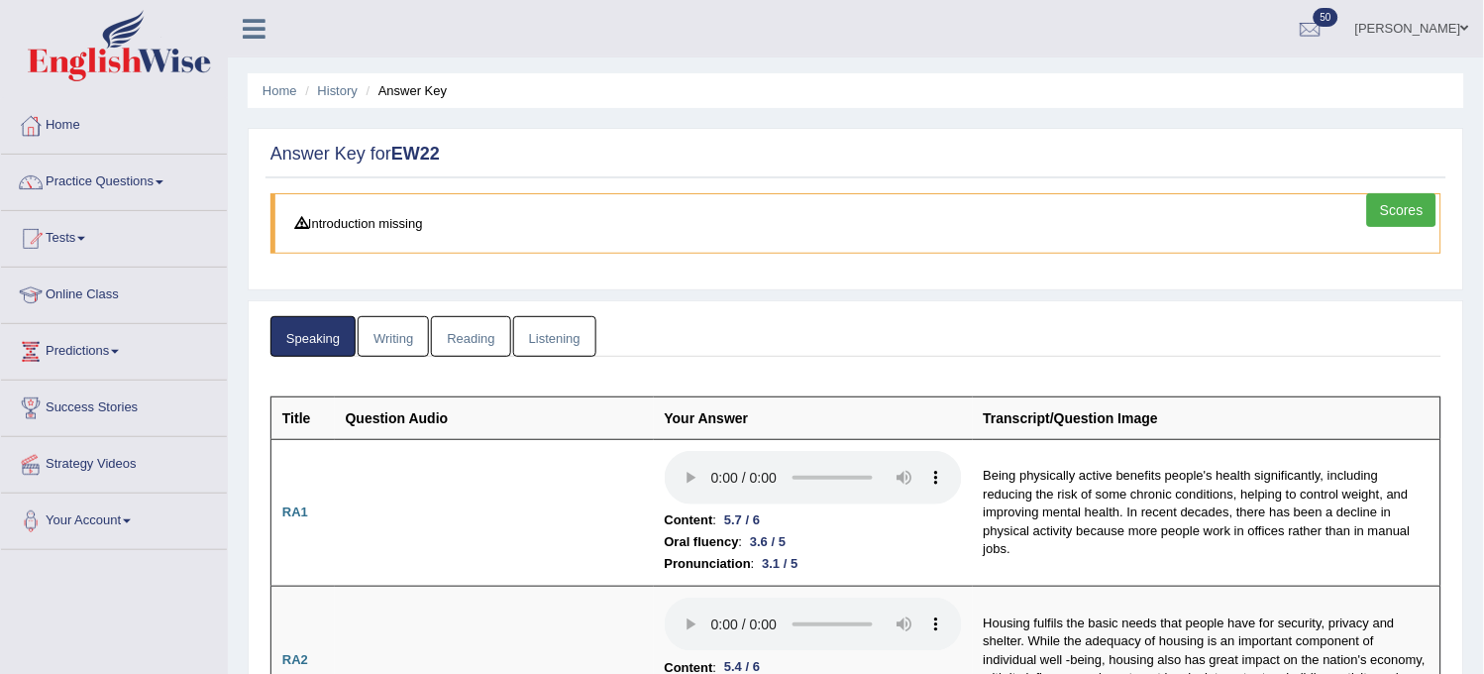
click at [390, 342] on link "Writing" at bounding box center [393, 336] width 71 height 41
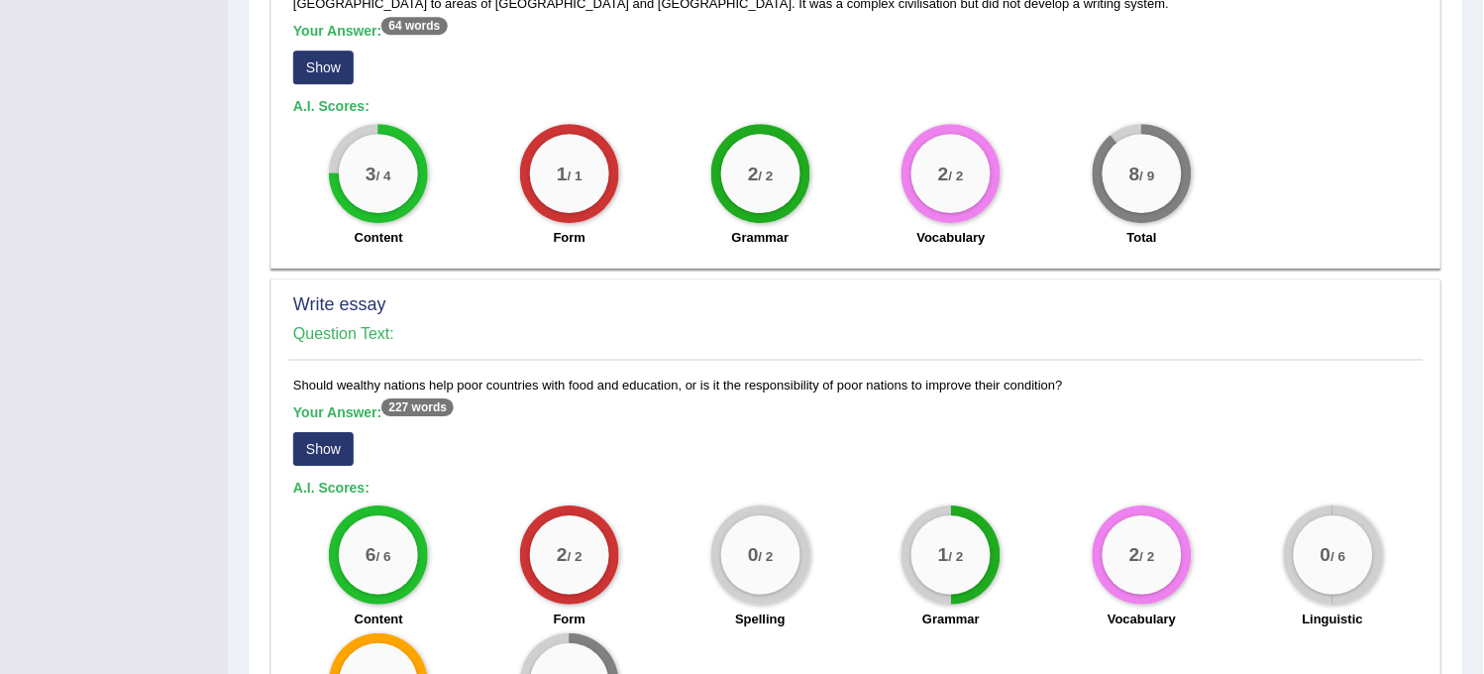
scroll to position [1489, 0]
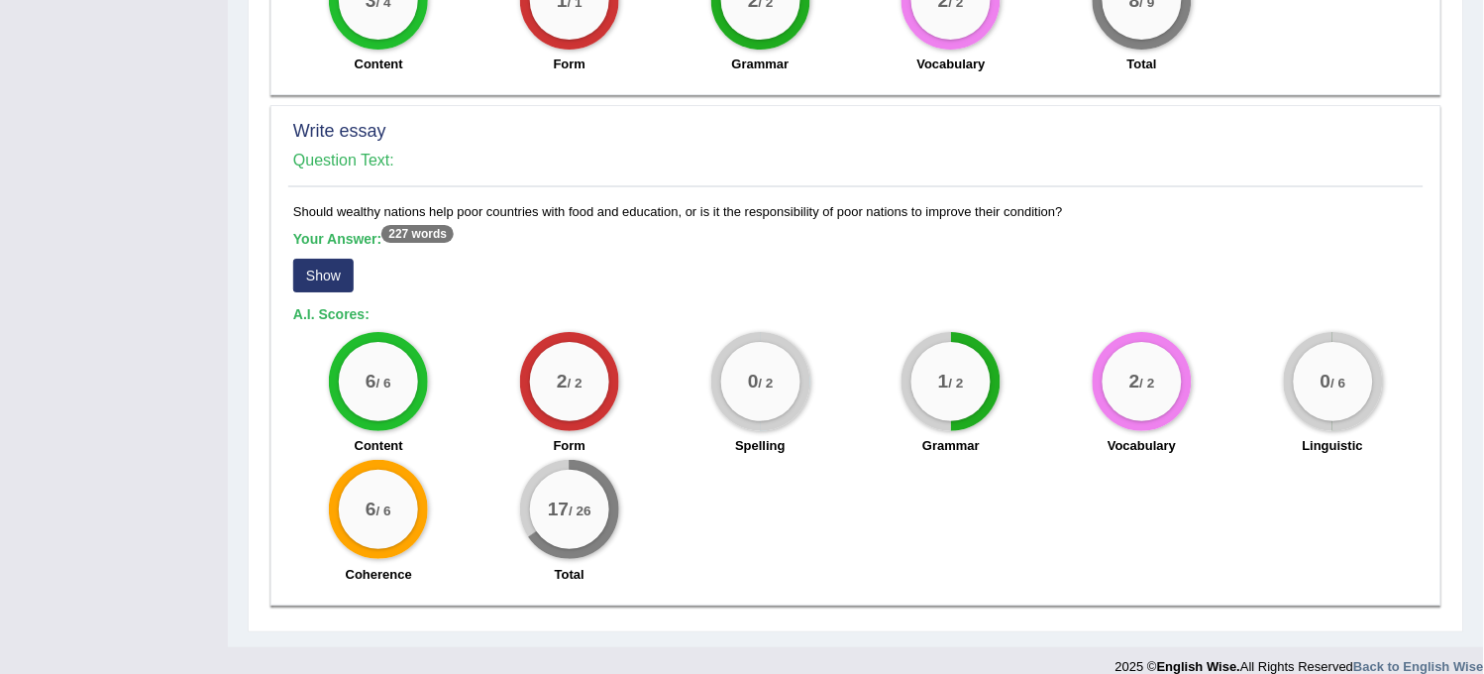
click at [322, 259] on button "Show" at bounding box center [323, 276] width 60 height 34
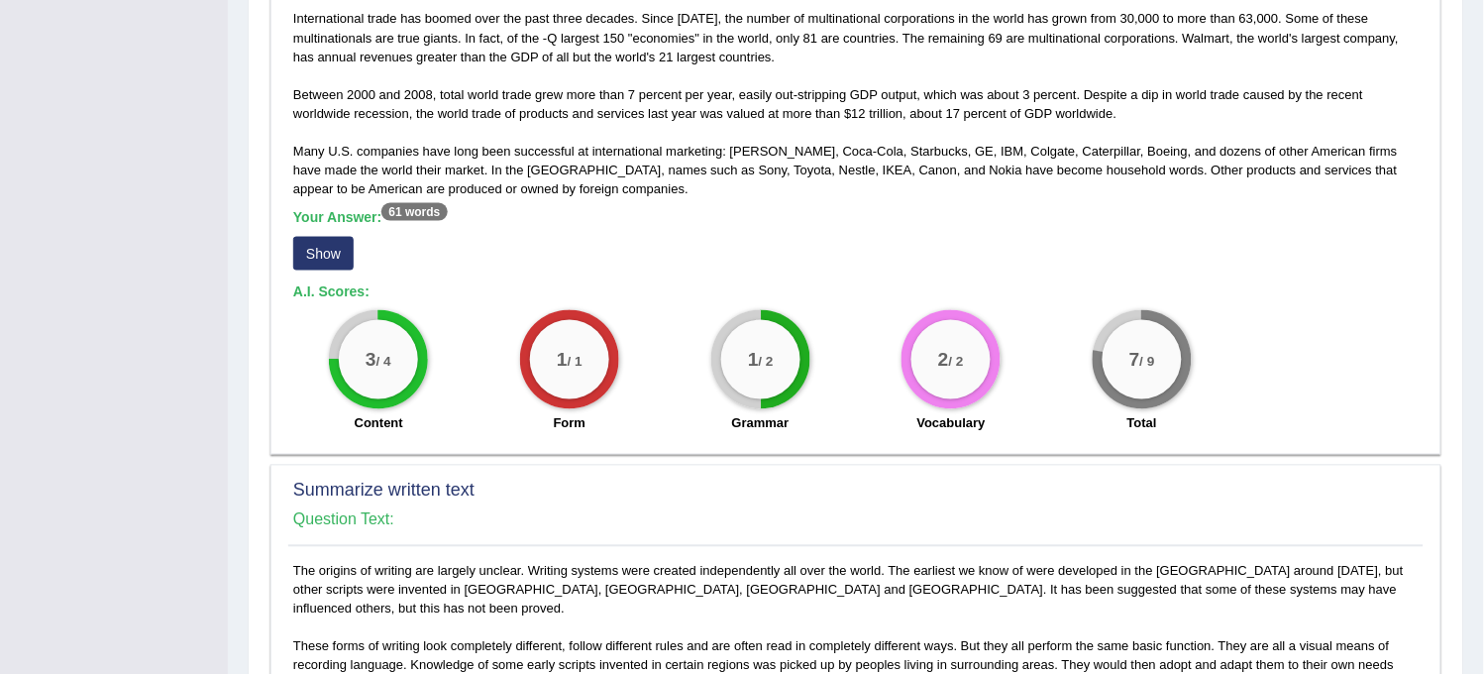
scroll to position [0, 0]
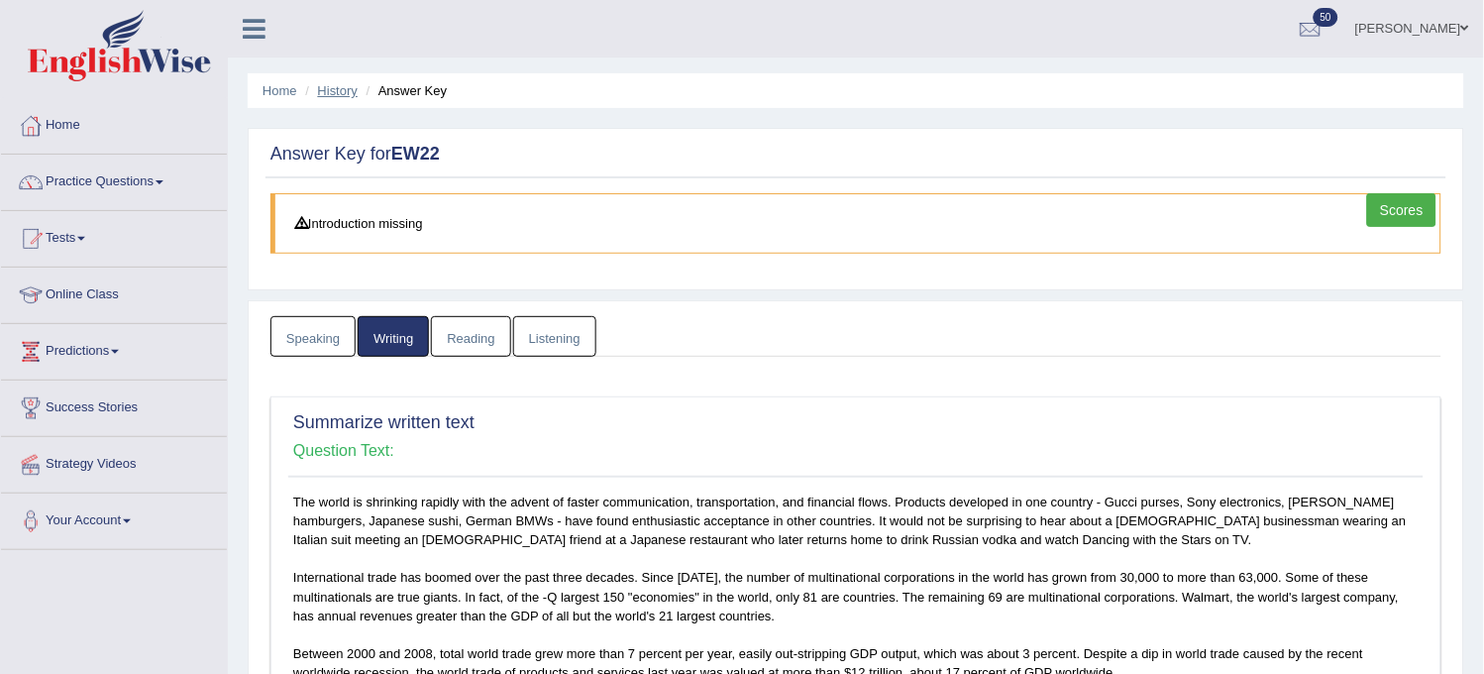
click at [347, 87] on link "History" at bounding box center [338, 90] width 40 height 15
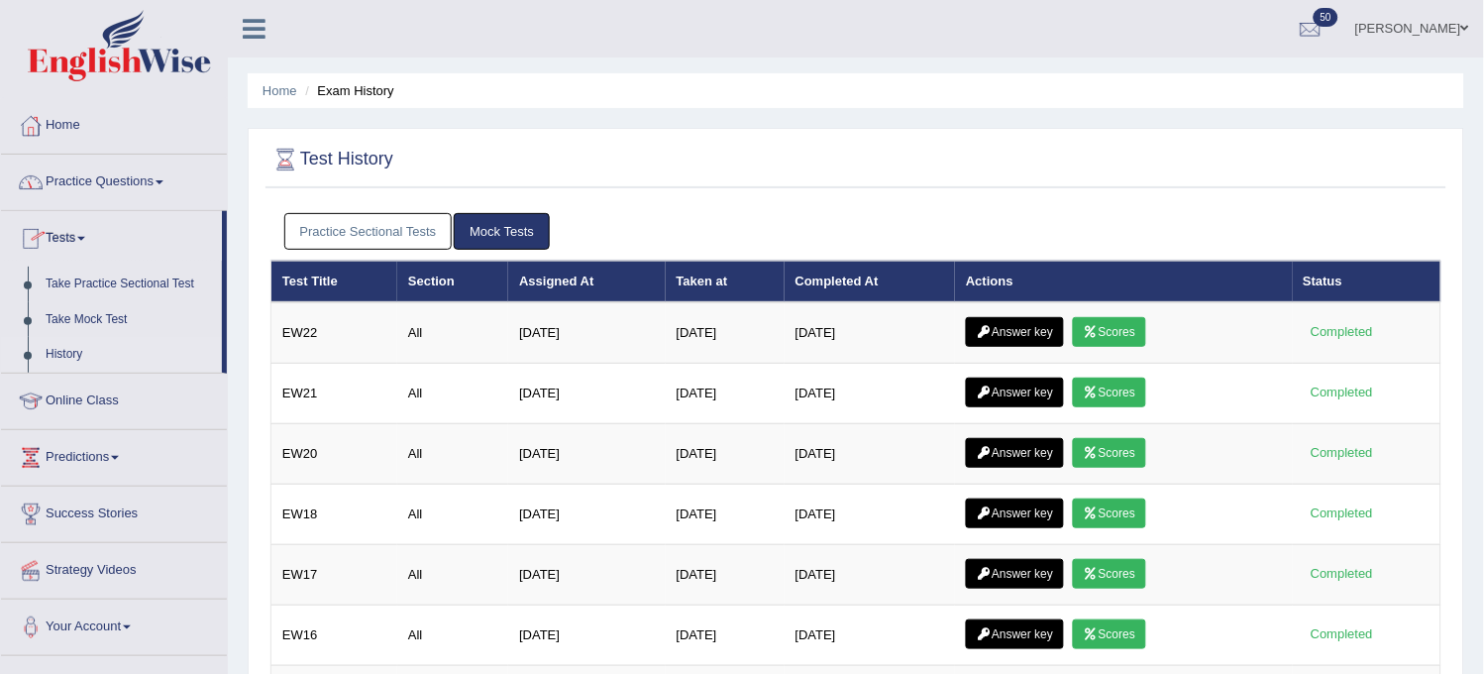
click at [140, 195] on link "Practice Questions" at bounding box center [114, 180] width 226 height 50
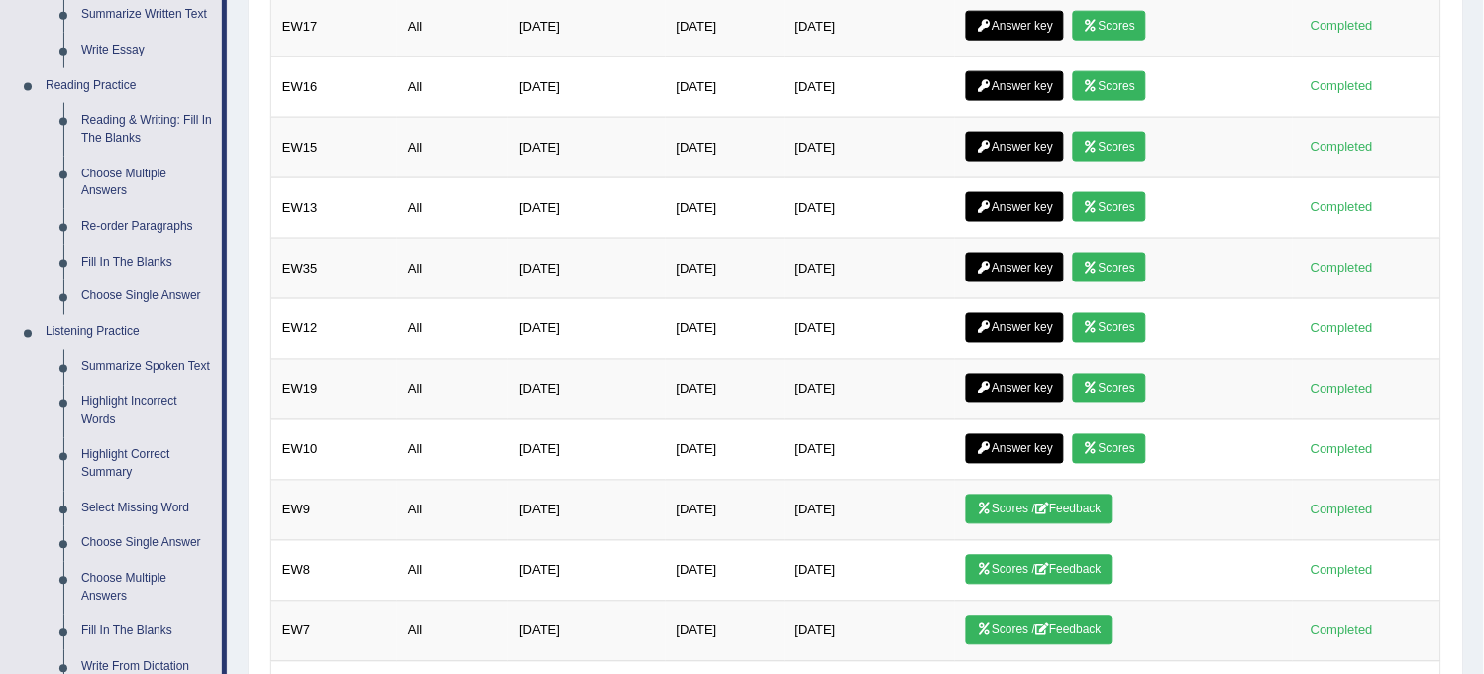
scroll to position [550, 0]
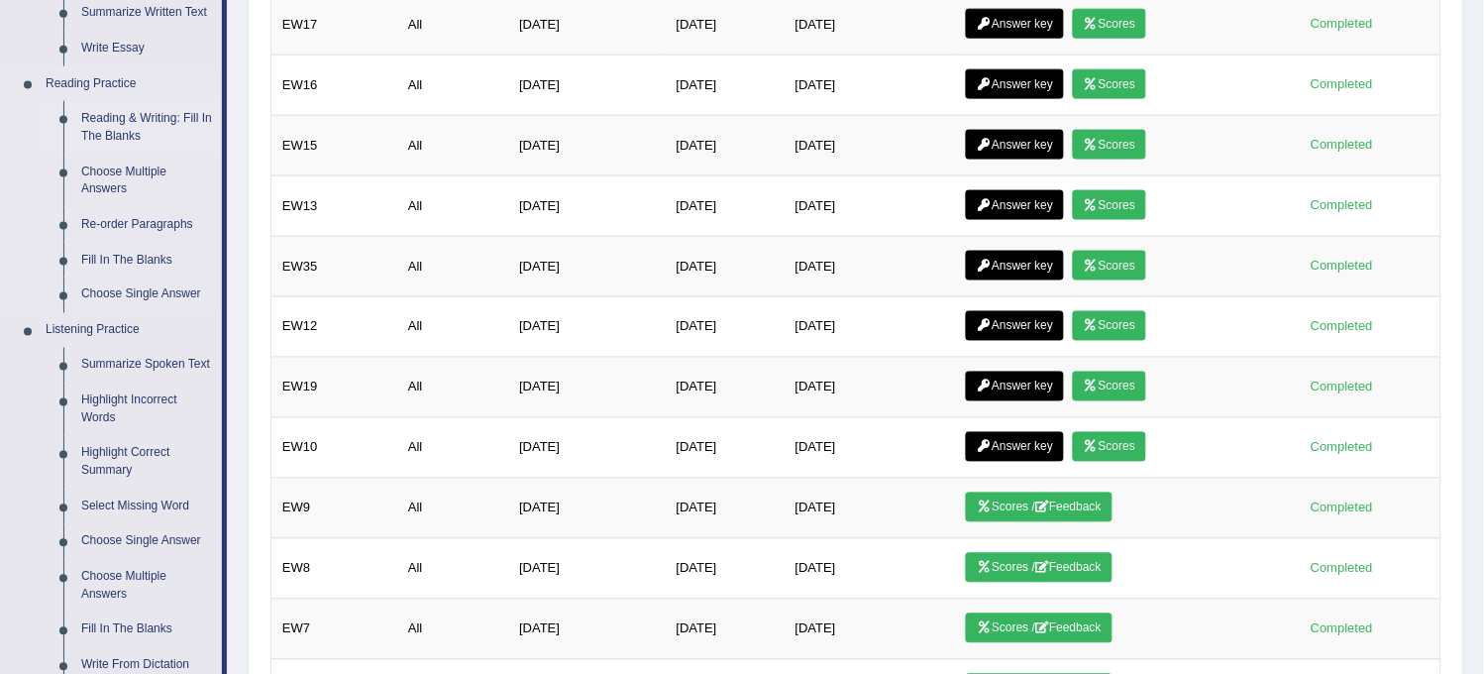
click at [147, 125] on link "Reading & Writing: Fill In The Blanks" at bounding box center [147, 127] width 150 height 52
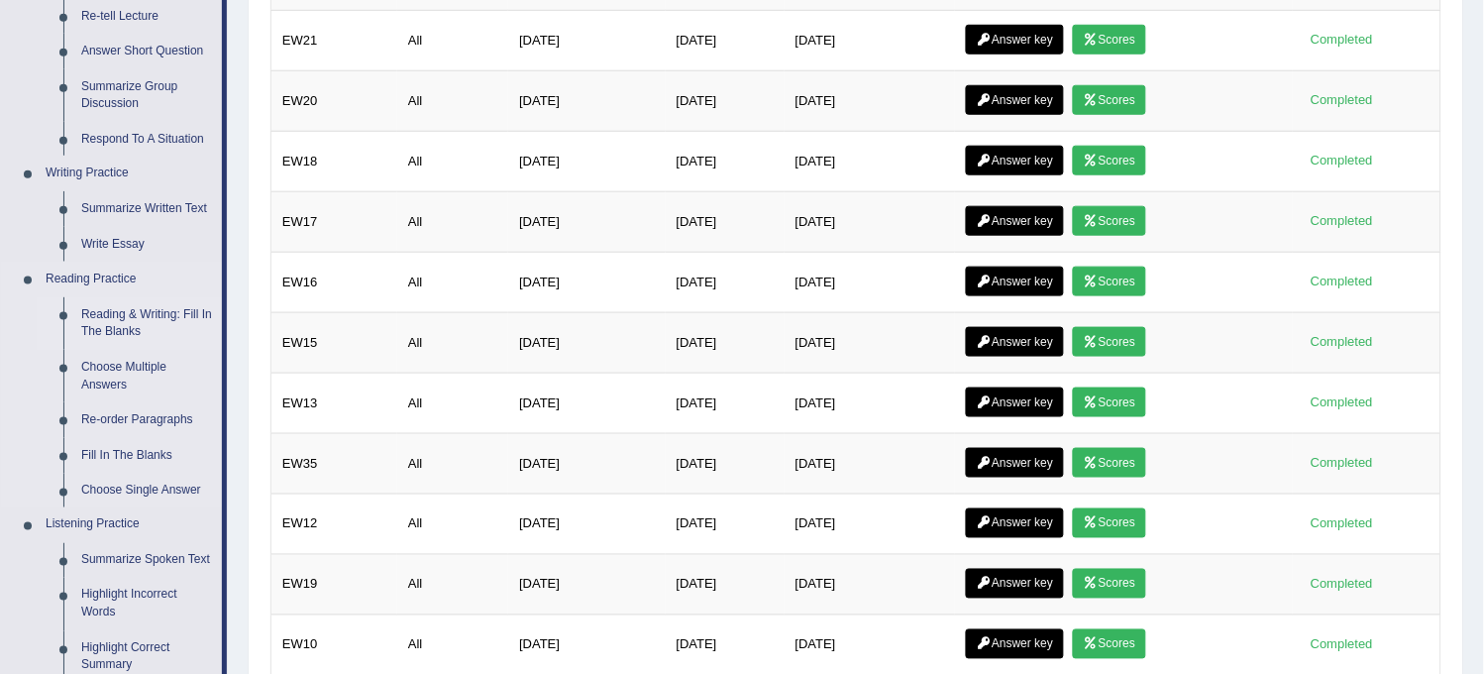
scroll to position [1081, 0]
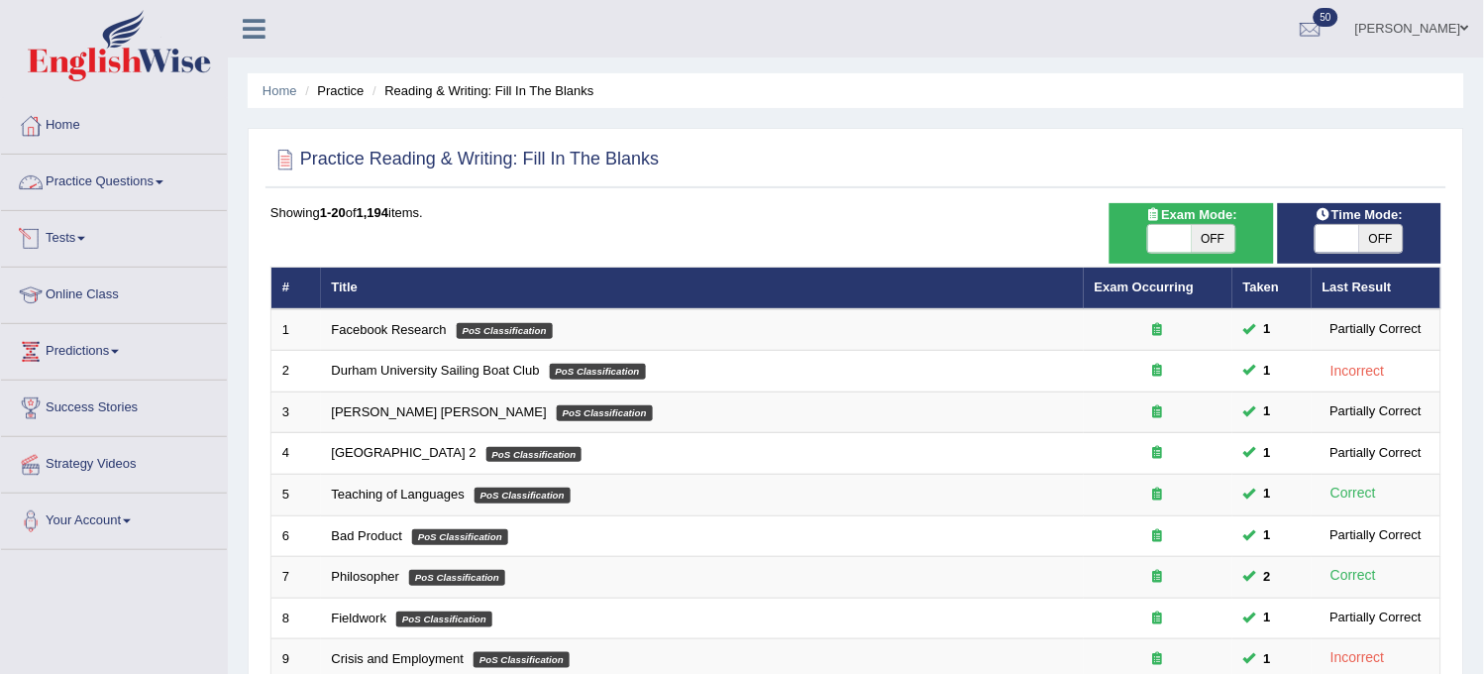
click at [113, 226] on link "Tests" at bounding box center [114, 236] width 226 height 50
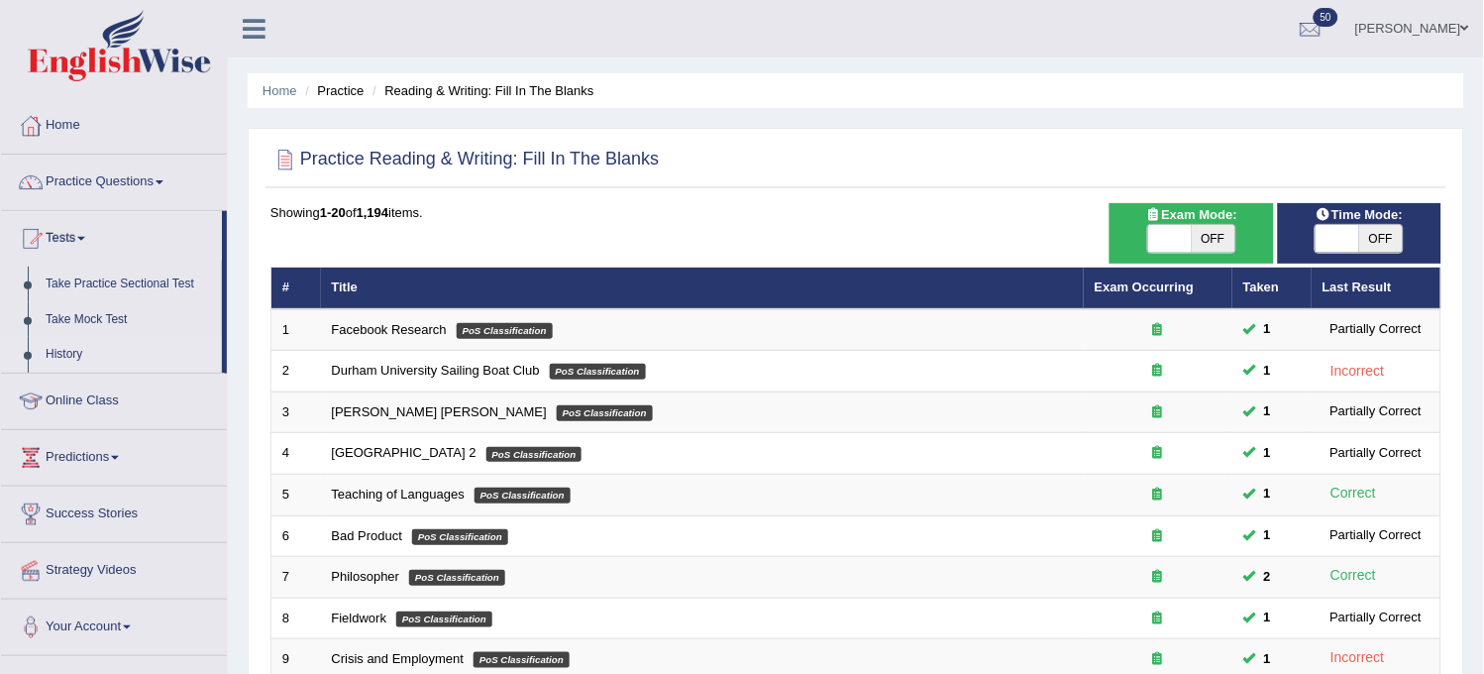
click at [60, 351] on link "History" at bounding box center [129, 355] width 185 height 36
